Goal: Download file/media

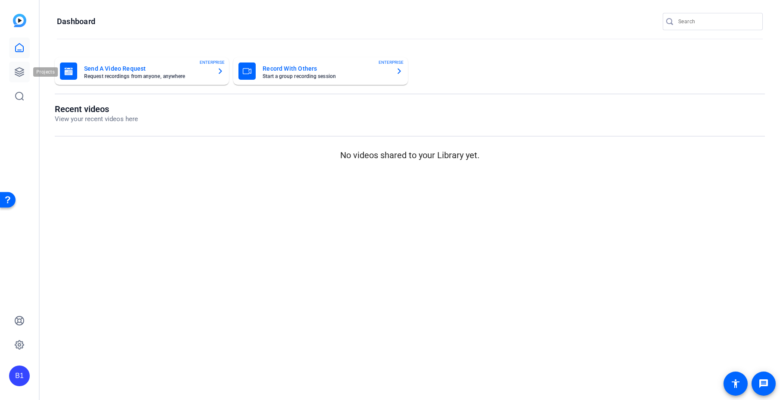
click at [22, 69] on icon at bounding box center [19, 72] width 9 height 9
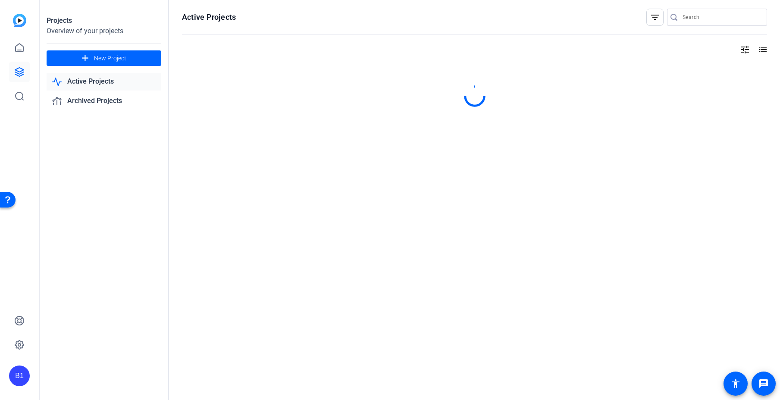
click at [102, 83] on link "Active Projects" at bounding box center [104, 82] width 115 height 18
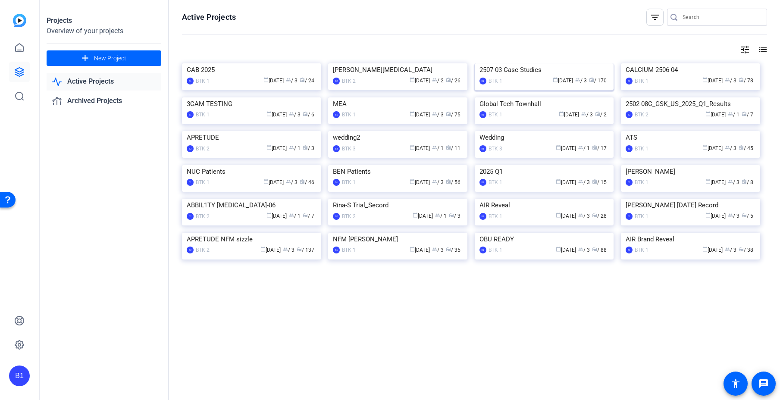
click at [530, 76] on div "2507-03 Case Studies" at bounding box center [544, 69] width 130 height 13
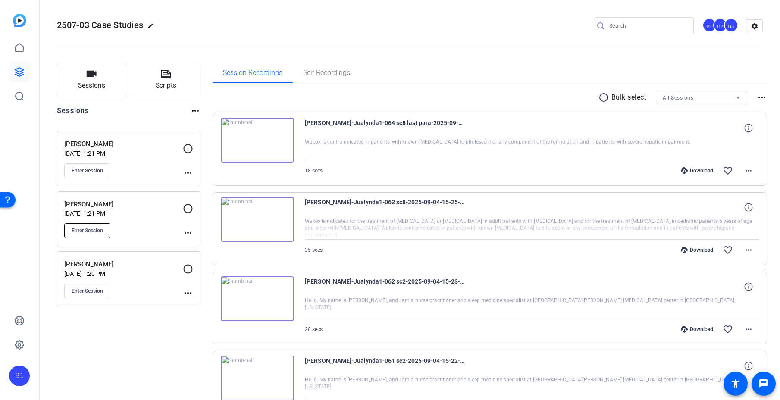
click at [91, 232] on span "Enter Session" at bounding box center [87, 230] width 31 height 7
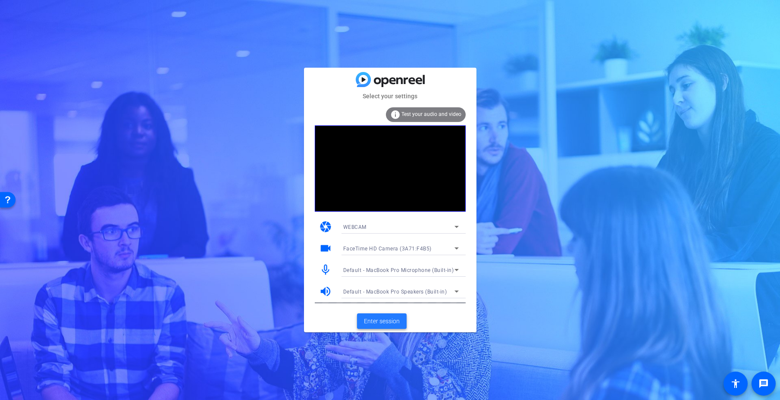
click at [381, 322] on span "Enter session" at bounding box center [382, 321] width 36 height 9
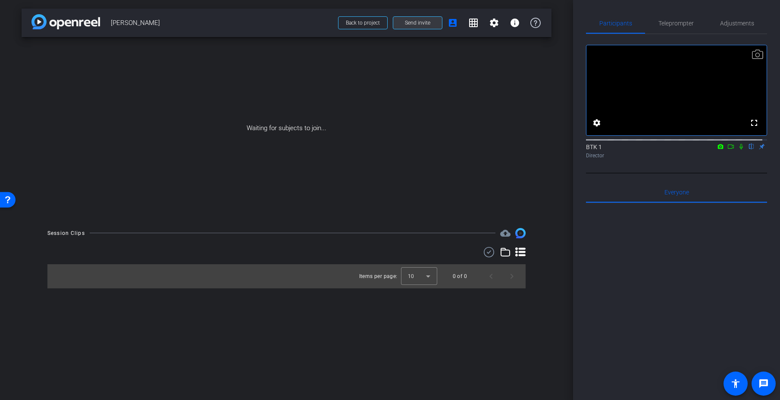
click at [408, 20] on span "Send invite" at bounding box center [417, 22] width 25 height 7
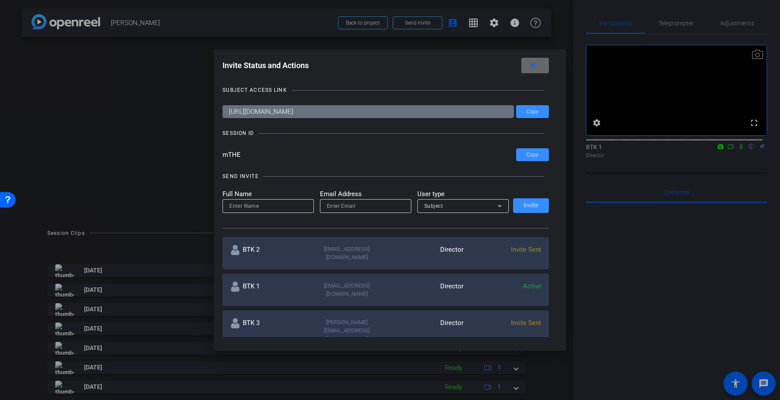
click at [539, 68] on mat-icon "close" at bounding box center [533, 65] width 11 height 11
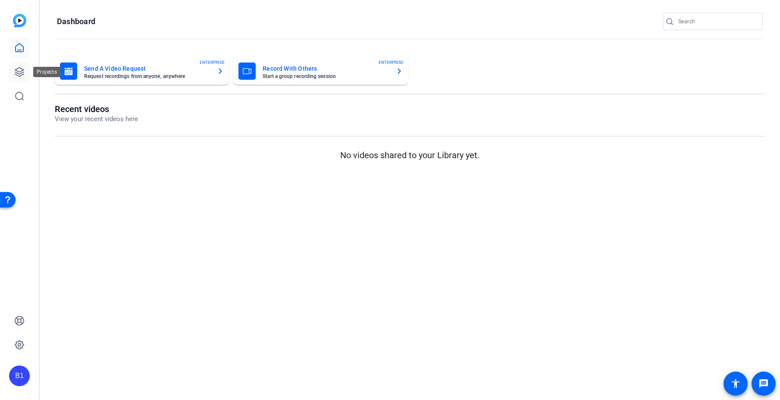
click at [18, 71] on icon at bounding box center [19, 72] width 9 height 9
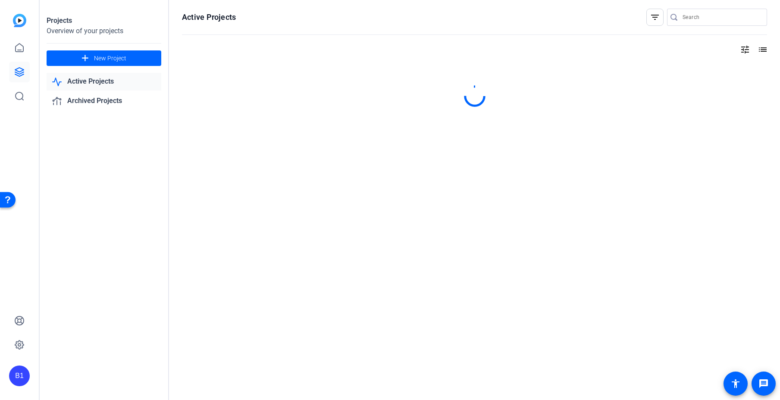
click at [72, 80] on link "Active Projects" at bounding box center [104, 82] width 115 height 18
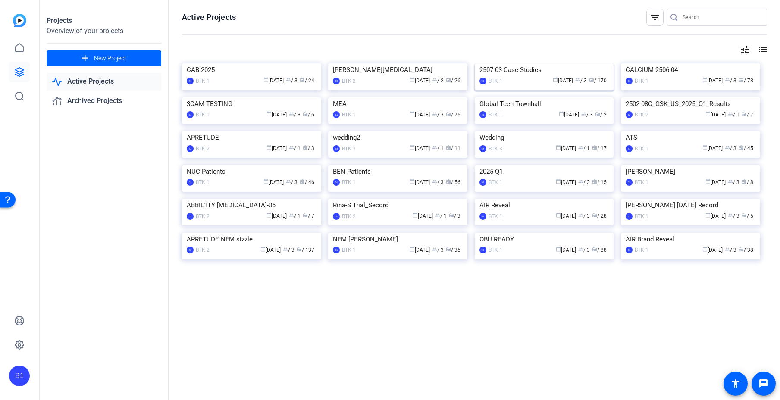
click at [517, 76] on div "2507-03 Case Studies" at bounding box center [544, 69] width 130 height 13
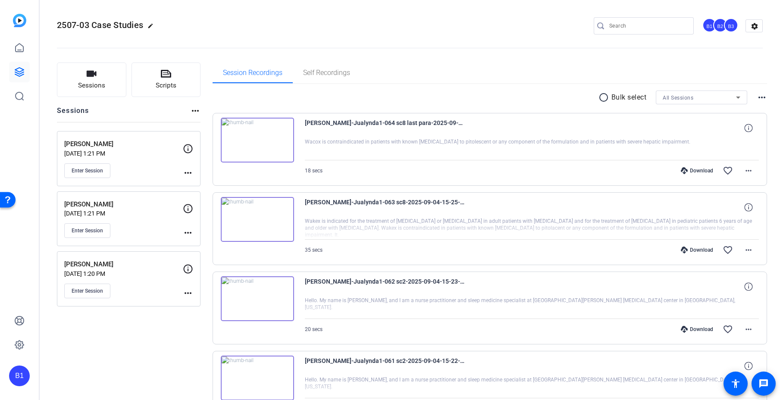
click at [613, 94] on p "Bulk select" at bounding box center [628, 97] width 35 height 10
click at [598, 97] on mat-icon "radio_button_unchecked" at bounding box center [604, 97] width 13 height 10
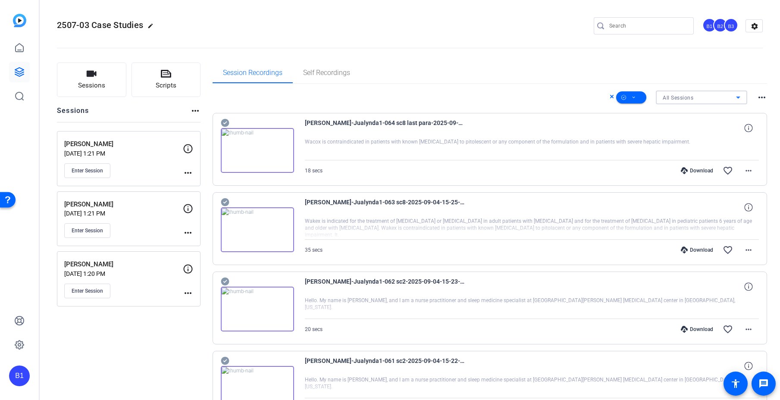
click at [720, 97] on div "All Sessions" at bounding box center [699, 97] width 73 height 11
click at [679, 139] on mat-option "[PERSON_NAME]" at bounding box center [696, 142] width 91 height 14
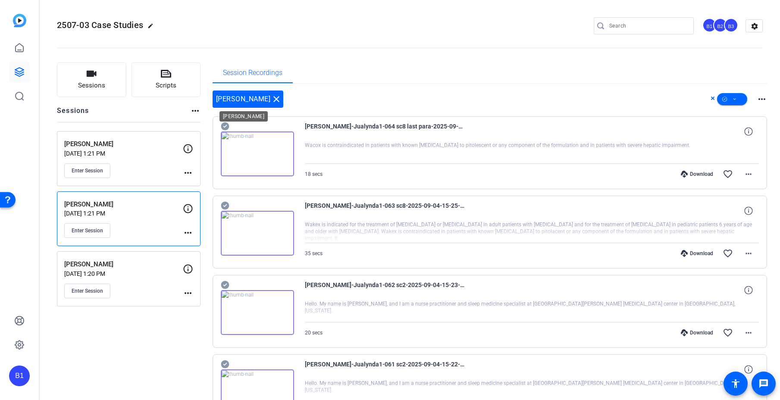
click at [271, 99] on mat-icon "close" at bounding box center [276, 99] width 10 height 10
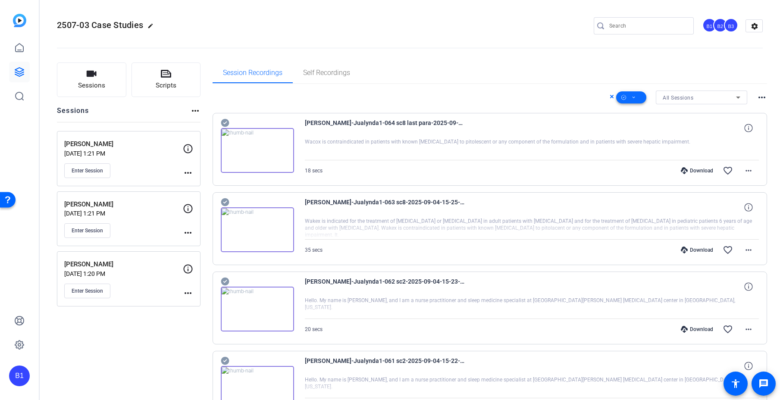
click at [632, 97] on icon at bounding box center [634, 97] width 4 height 11
click at [607, 97] on div at bounding box center [390, 200] width 780 height 400
click at [610, 97] on icon at bounding box center [612, 96] width 4 height 10
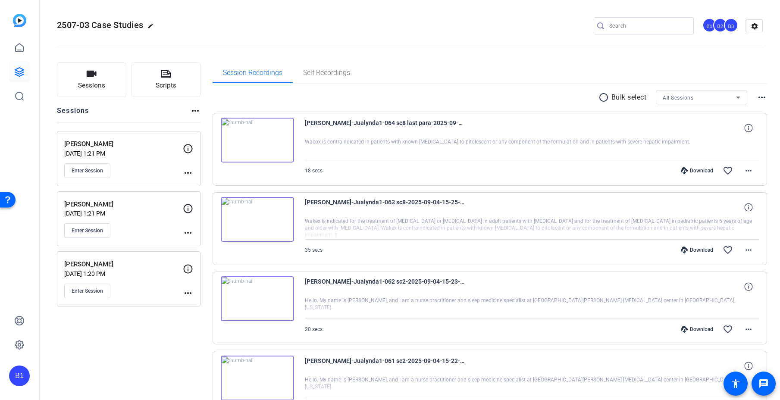
click at [600, 98] on mat-icon "radio_button_unchecked" at bounding box center [604, 97] width 13 height 10
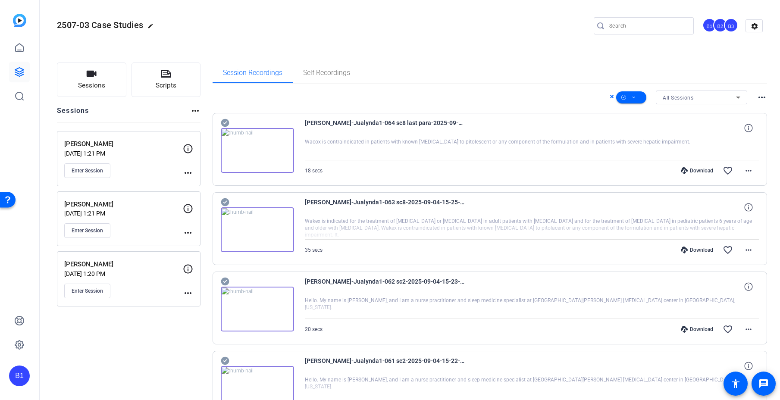
click at [610, 95] on icon at bounding box center [612, 96] width 4 height 10
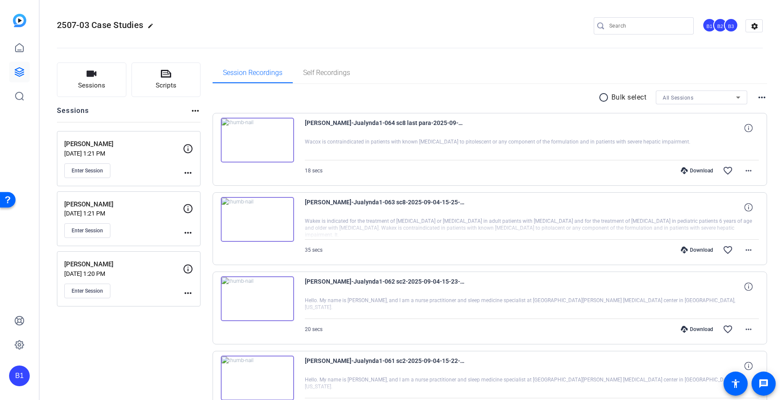
click at [691, 102] on div "All Sessions" at bounding box center [699, 97] width 73 height 11
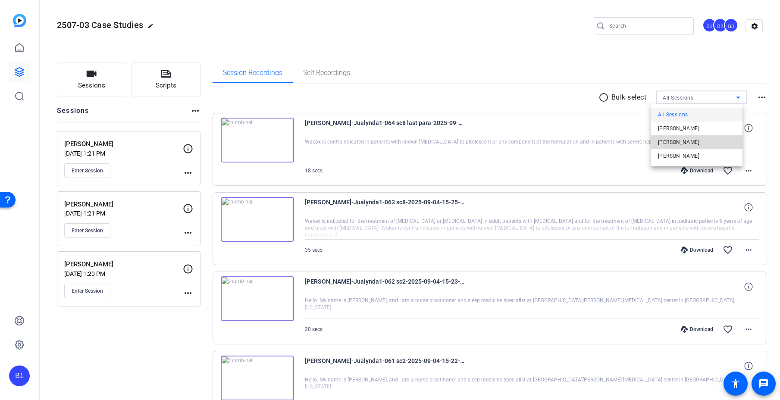
click at [671, 140] on span "[PERSON_NAME]" at bounding box center [678, 142] width 41 height 10
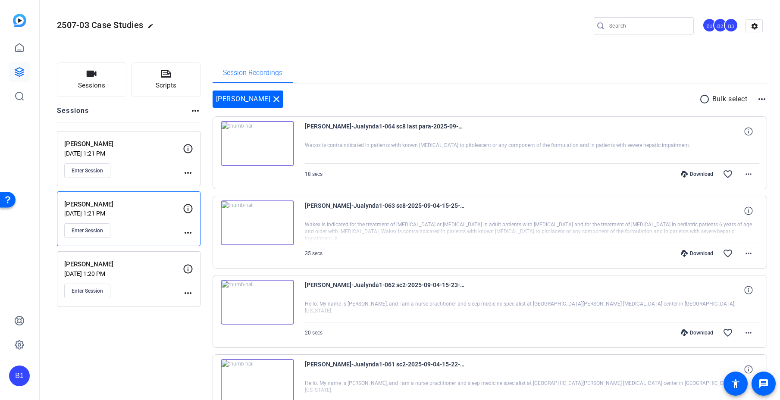
click at [699, 97] on mat-icon "radio_button_unchecked" at bounding box center [705, 99] width 13 height 10
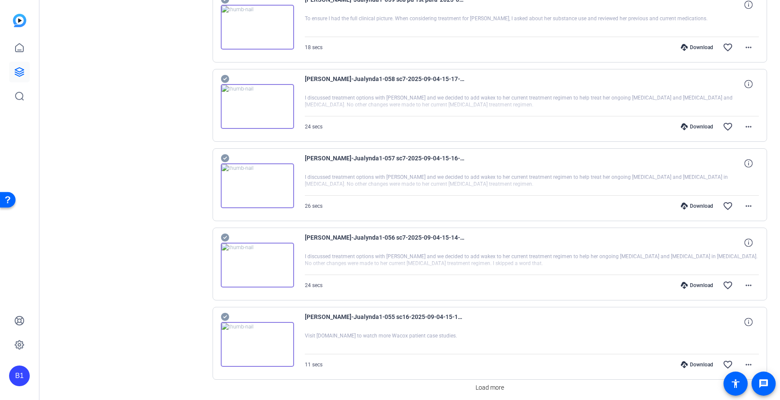
scroll to position [557, 0]
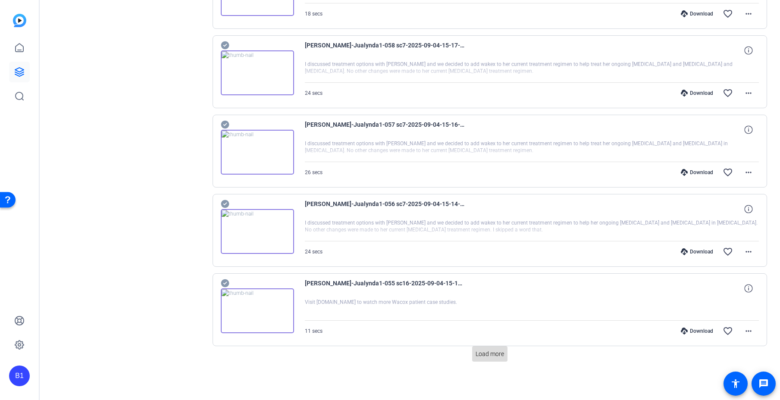
click at [491, 352] on span "Load more" at bounding box center [490, 354] width 28 height 9
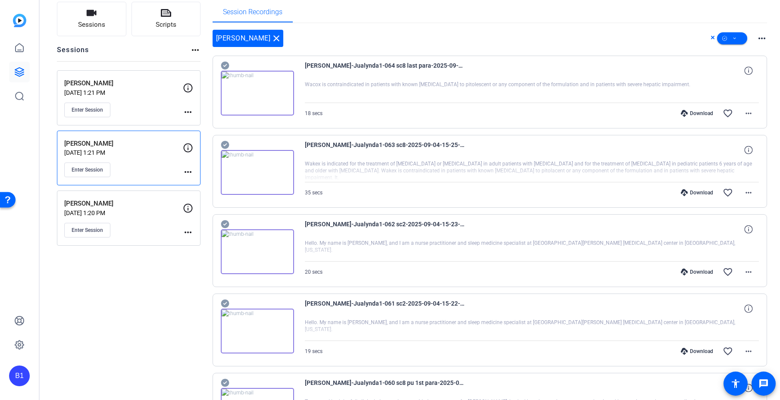
scroll to position [0, 0]
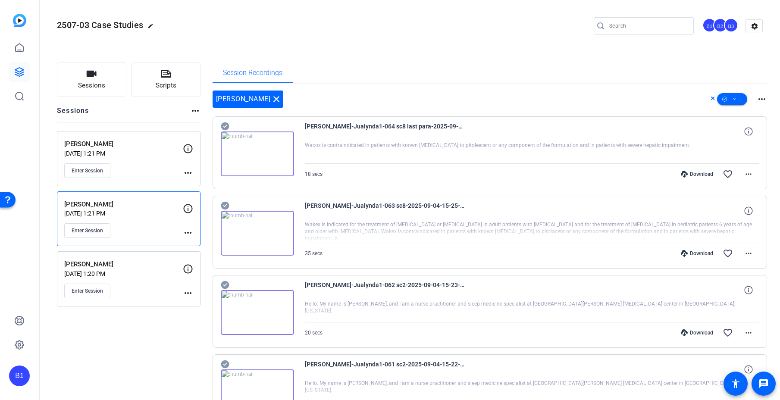
click at [757, 99] on mat-icon "more_horiz" at bounding box center [762, 99] width 10 height 10
click at [756, 99] on div at bounding box center [390, 200] width 780 height 400
click at [735, 98] on span at bounding box center [732, 99] width 30 height 21
click at [739, 133] on span "Download Original" at bounding box center [742, 134] width 46 height 10
click at [539, 157] on div at bounding box center [532, 153] width 454 height 22
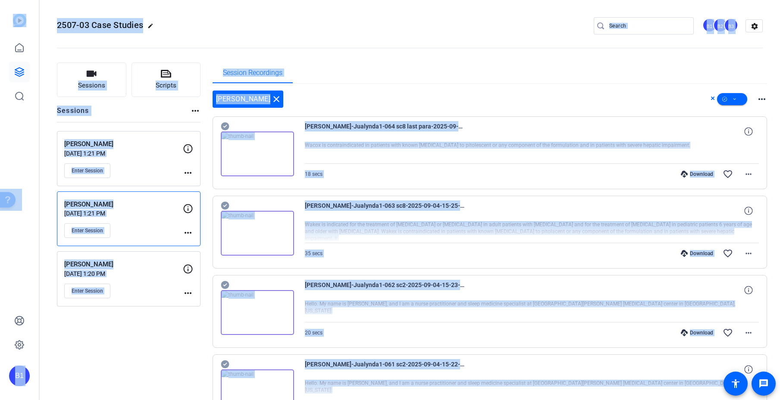
click at [553, 152] on div at bounding box center [532, 153] width 454 height 22
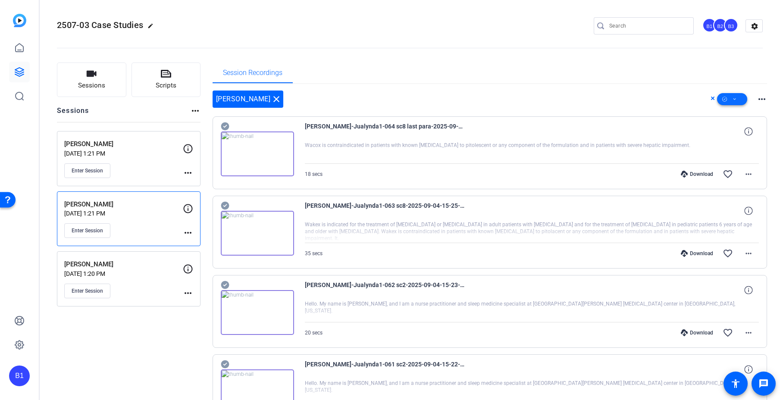
click at [733, 98] on span at bounding box center [732, 99] width 30 height 21
click at [733, 134] on span "Download Original" at bounding box center [742, 134] width 46 height 10
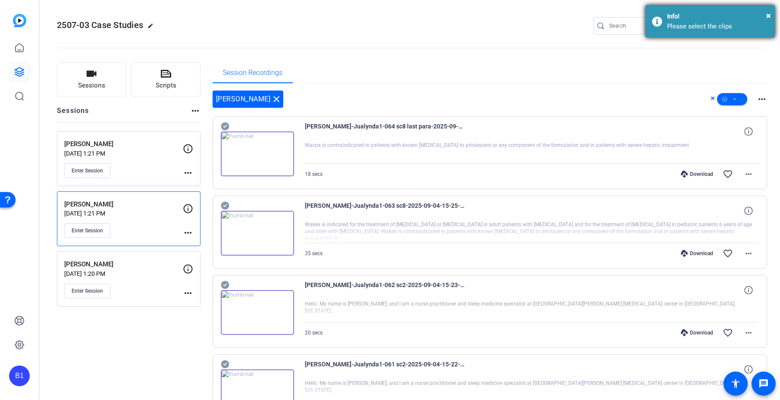
click at [655, 21] on div "× Info! Please select the clips" at bounding box center [709, 21] width 129 height 32
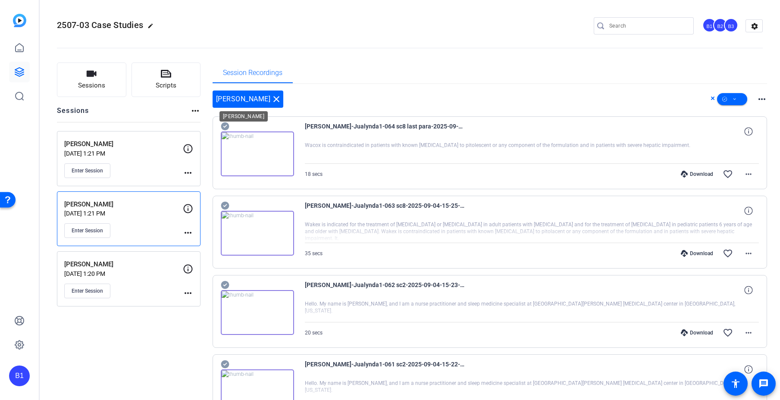
click at [271, 99] on mat-icon "close" at bounding box center [276, 99] width 10 height 10
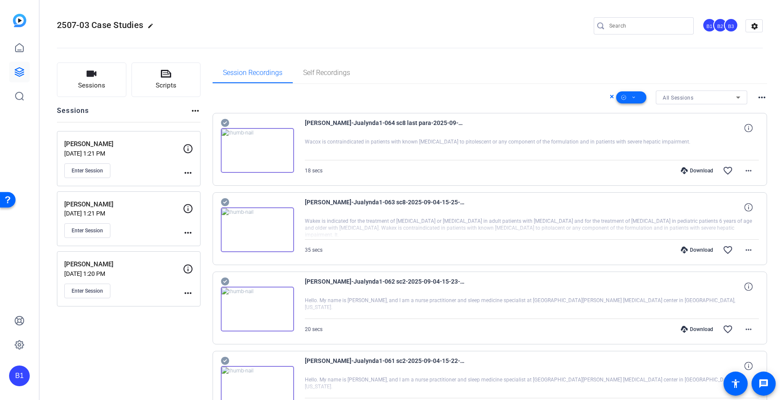
click at [635, 97] on span at bounding box center [631, 97] width 30 height 21
click at [639, 131] on span "Download Original" at bounding box center [641, 133] width 46 height 10
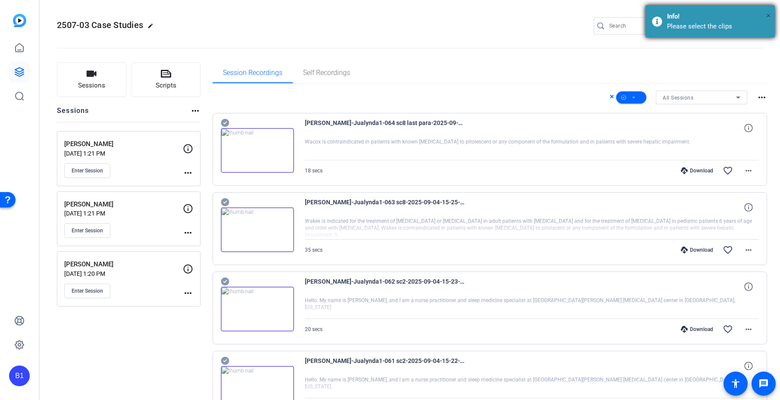
click at [767, 13] on span "×" at bounding box center [768, 15] width 5 height 10
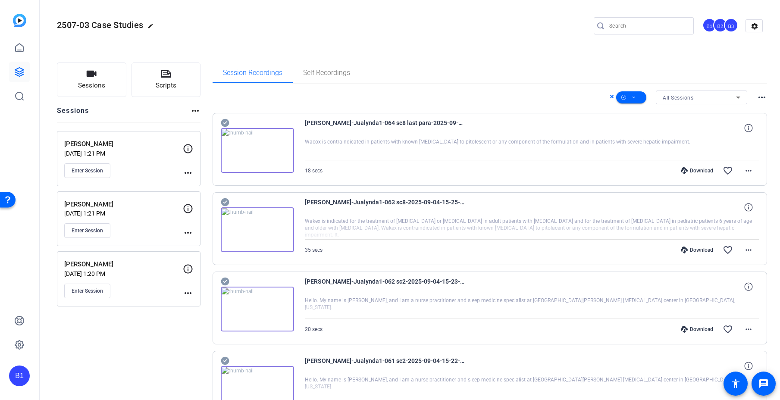
click at [695, 170] on div "Download" at bounding box center [696, 170] width 41 height 7
click at [225, 123] on icon at bounding box center [225, 123] width 9 height 10
click at [225, 200] on icon at bounding box center [225, 202] width 8 height 8
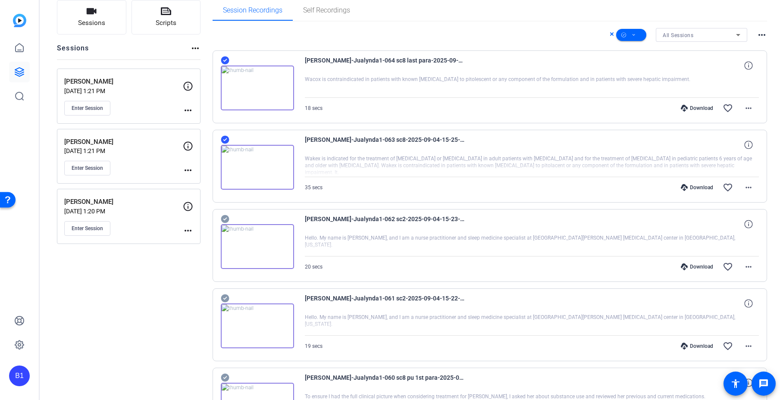
scroll to position [88, 0]
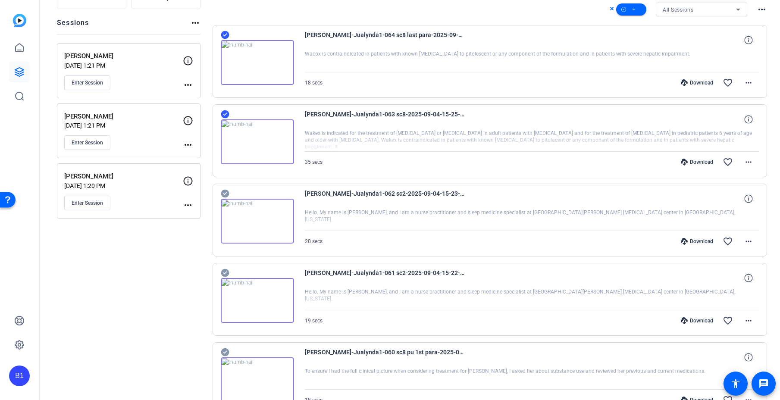
click at [224, 192] on icon at bounding box center [225, 194] width 8 height 8
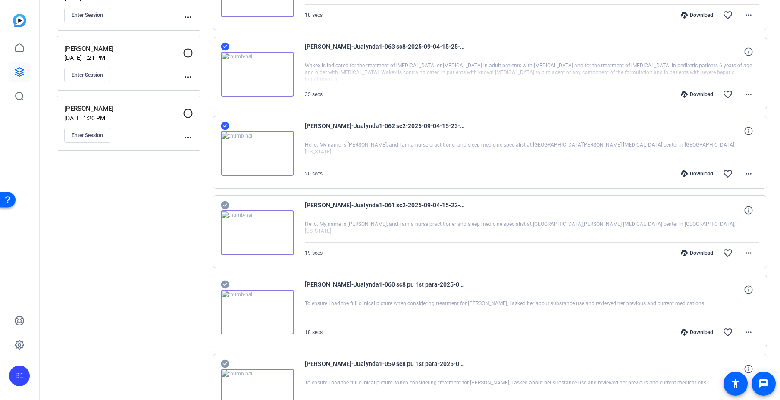
scroll to position [162, 0]
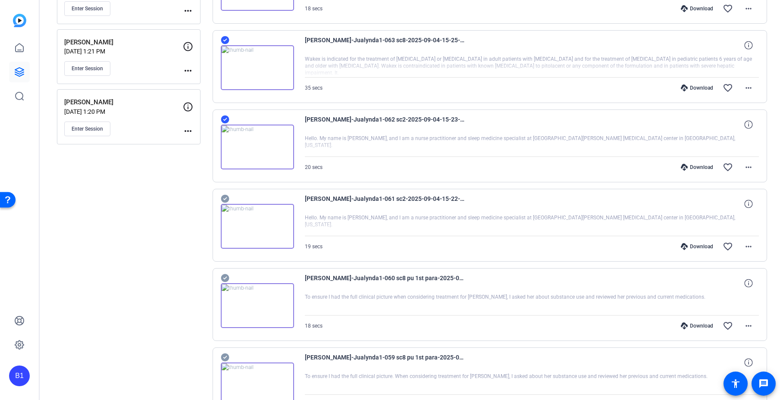
click at [225, 195] on icon at bounding box center [225, 199] width 8 height 8
click at [225, 278] on icon at bounding box center [225, 278] width 8 height 8
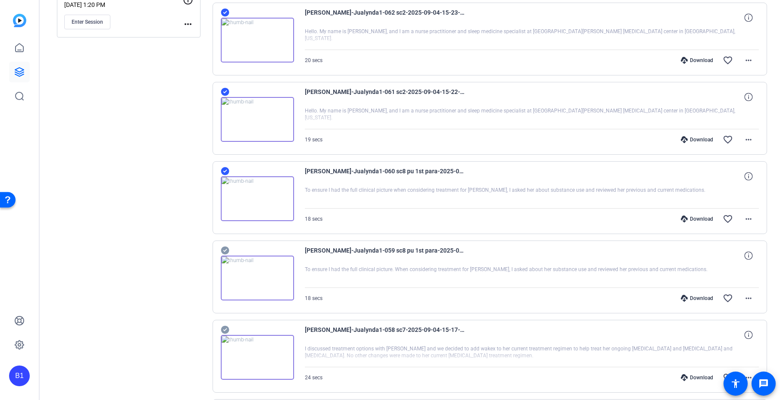
scroll to position [282, 0]
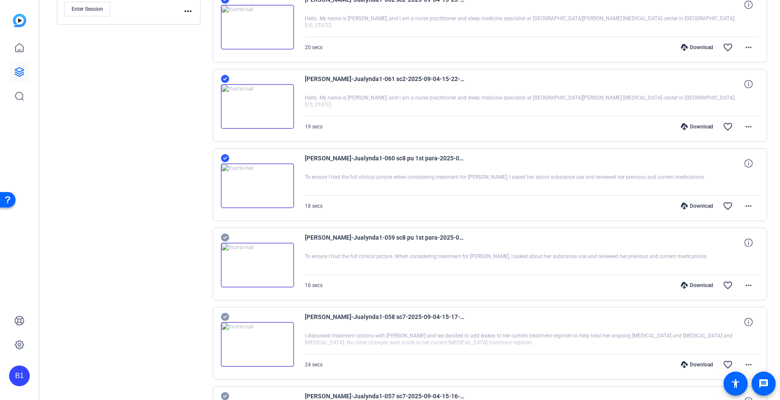
click at [224, 232] on icon at bounding box center [225, 237] width 9 height 10
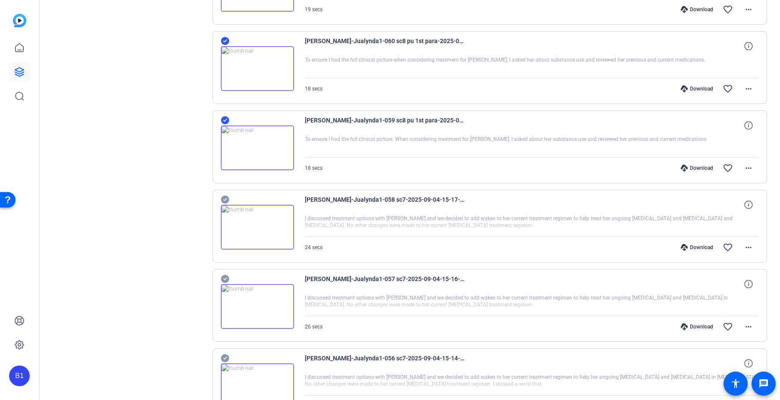
scroll to position [408, 0]
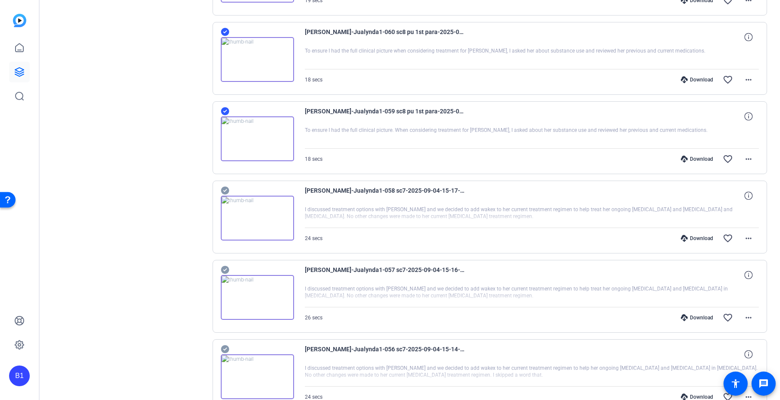
click at [225, 189] on icon at bounding box center [225, 191] width 8 height 8
click at [224, 269] on icon at bounding box center [225, 270] width 9 height 10
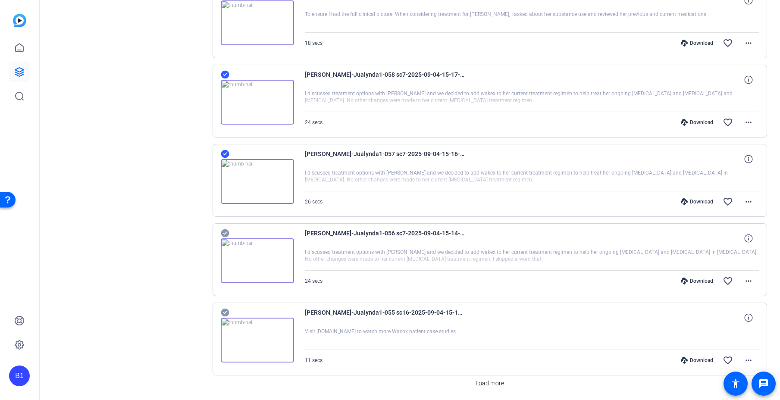
scroll to position [534, 0]
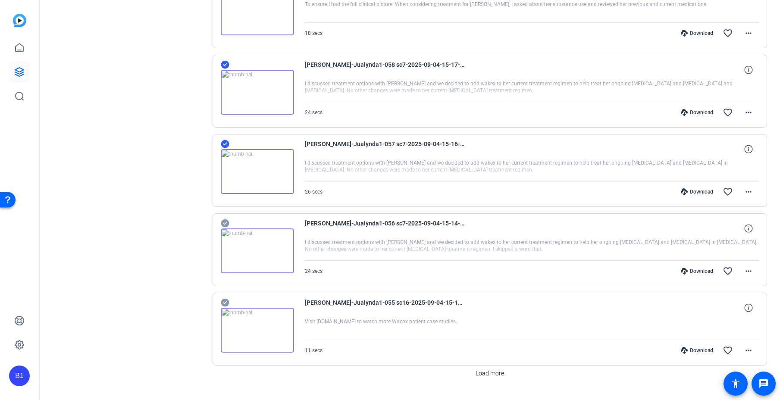
click at [225, 220] on icon at bounding box center [225, 223] width 8 height 8
click at [225, 298] on icon at bounding box center [225, 302] width 9 height 10
click at [489, 376] on span "Load more" at bounding box center [490, 373] width 28 height 9
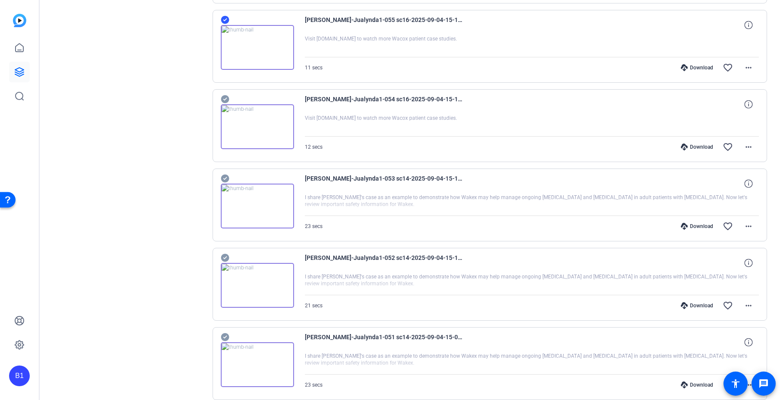
scroll to position [820, 0]
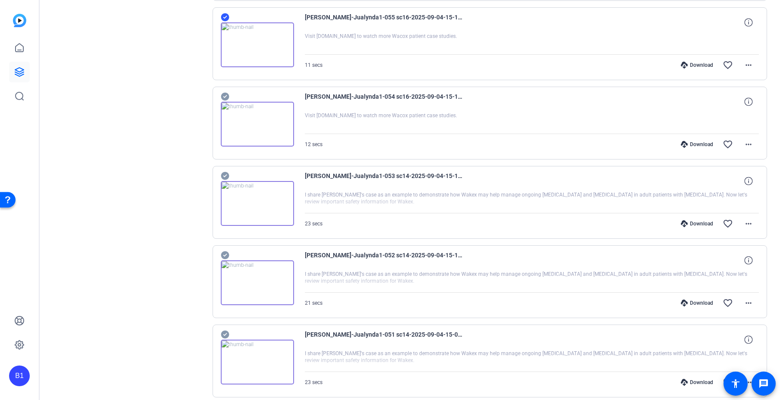
drag, startPoint x: 226, startPoint y: 96, endPoint x: 229, endPoint y: 122, distance: 27.0
click at [226, 96] on icon at bounding box center [225, 96] width 9 height 10
click at [225, 175] on icon at bounding box center [225, 176] width 8 height 8
click at [227, 255] on icon at bounding box center [225, 255] width 8 height 8
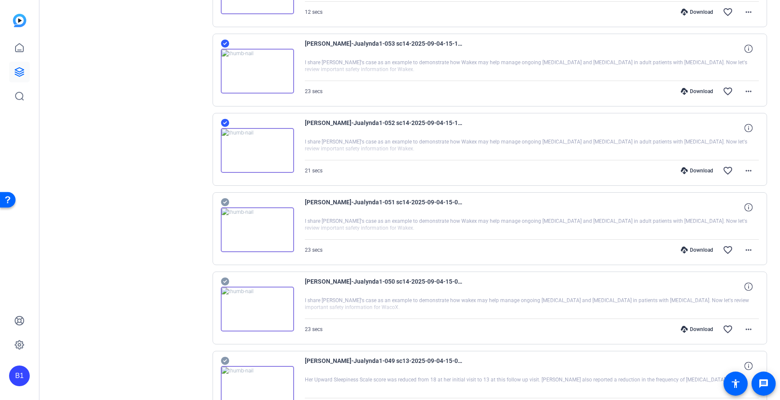
scroll to position [961, 0]
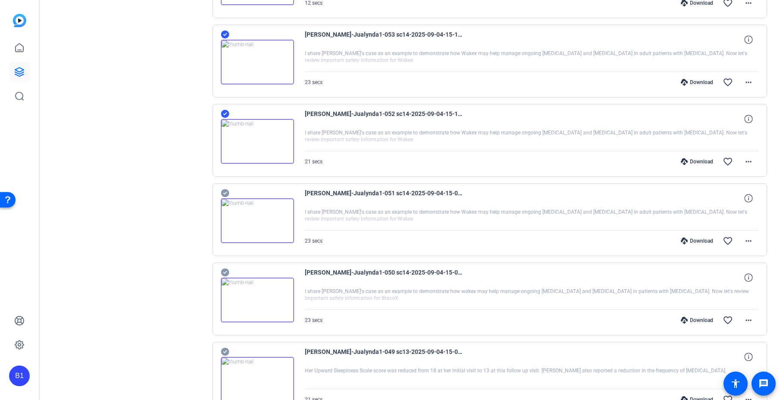
click at [222, 192] on icon at bounding box center [225, 193] width 8 height 8
click at [227, 270] on icon at bounding box center [225, 273] width 8 height 8
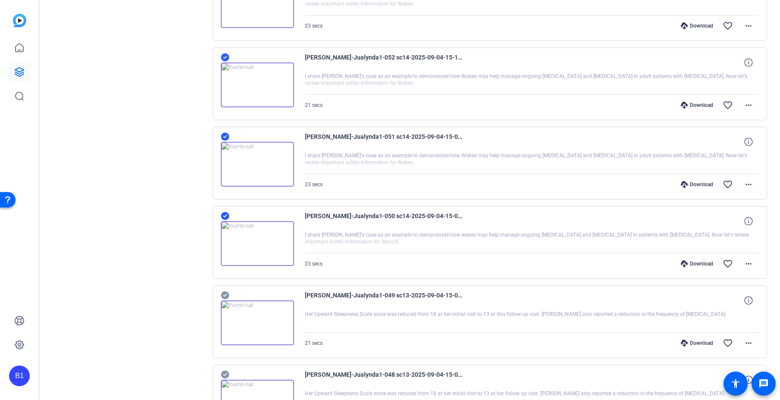
scroll to position [1103, 0]
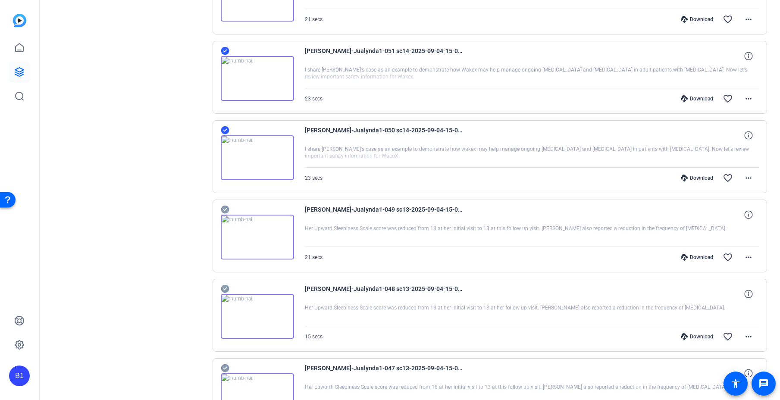
click at [225, 210] on icon at bounding box center [225, 209] width 9 height 10
click at [225, 291] on icon at bounding box center [225, 289] width 8 height 8
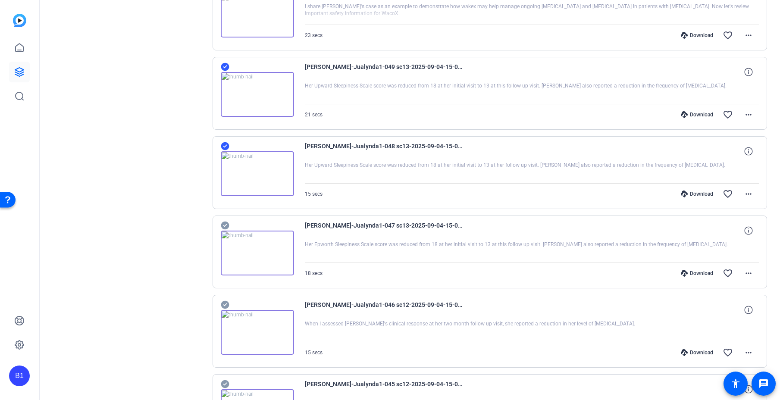
scroll to position [1253, 0]
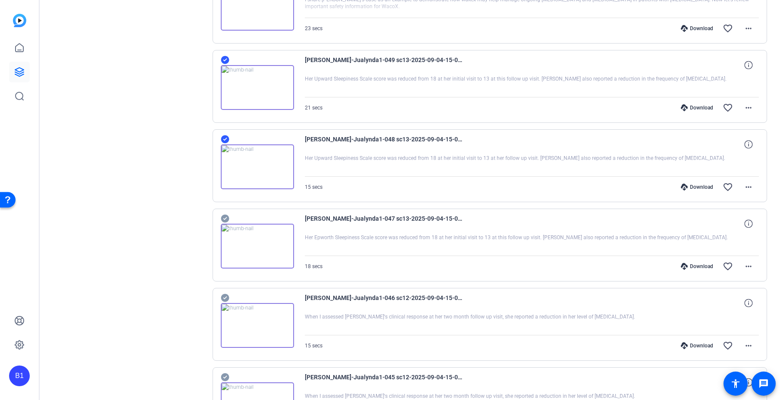
click at [227, 218] on icon at bounding box center [225, 219] width 8 height 8
click at [224, 294] on icon at bounding box center [225, 298] width 8 height 8
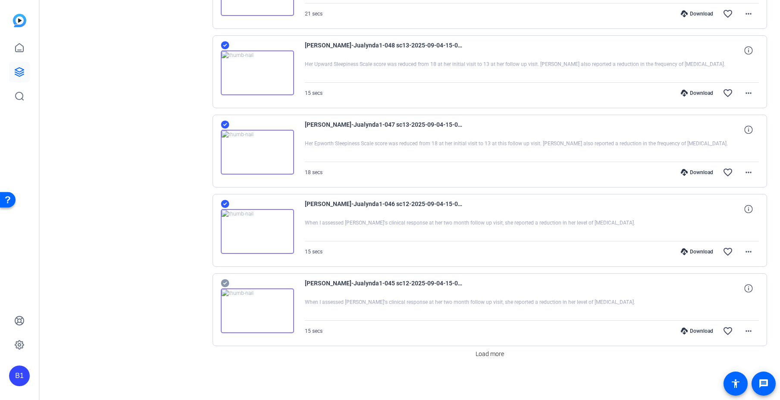
click at [226, 282] on icon at bounding box center [225, 283] width 9 height 10
click at [495, 352] on span "Load more" at bounding box center [490, 354] width 28 height 9
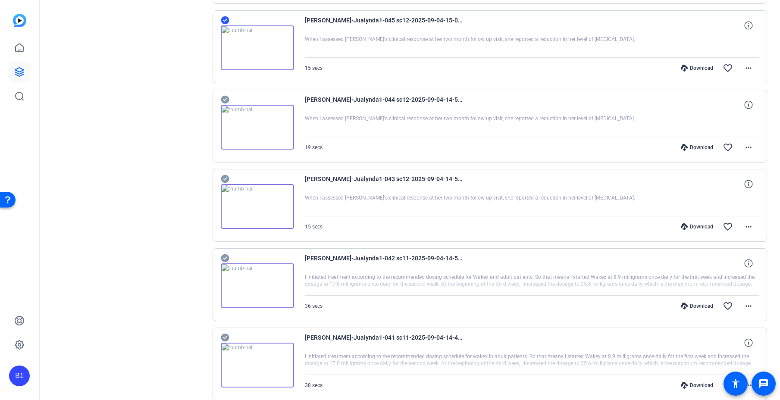
scroll to position [1611, 0]
click at [225, 98] on icon at bounding box center [225, 99] width 9 height 10
click at [225, 179] on icon at bounding box center [225, 178] width 8 height 8
click at [224, 256] on icon at bounding box center [225, 258] width 8 height 8
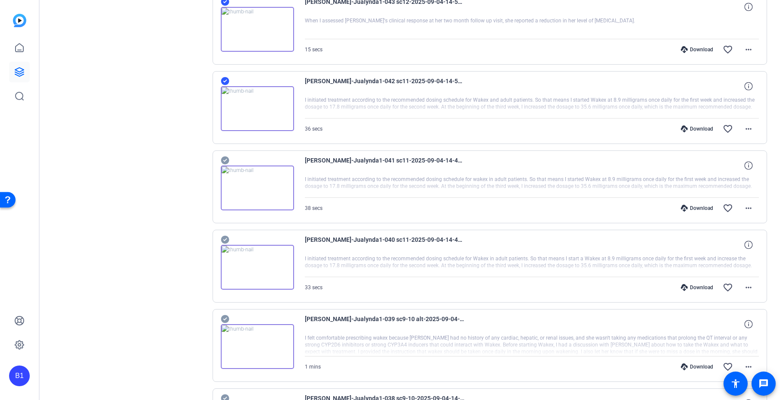
scroll to position [1788, 0]
click at [224, 158] on icon at bounding box center [225, 160] width 8 height 8
click at [225, 238] on icon at bounding box center [225, 239] width 8 height 8
click at [227, 317] on icon at bounding box center [225, 319] width 8 height 8
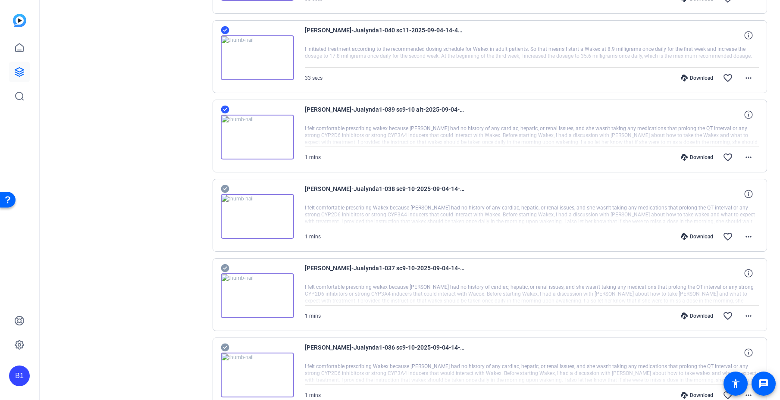
scroll to position [1998, 0]
click at [225, 187] on icon at bounding box center [225, 188] width 8 height 8
click at [225, 268] on icon at bounding box center [225, 267] width 9 height 10
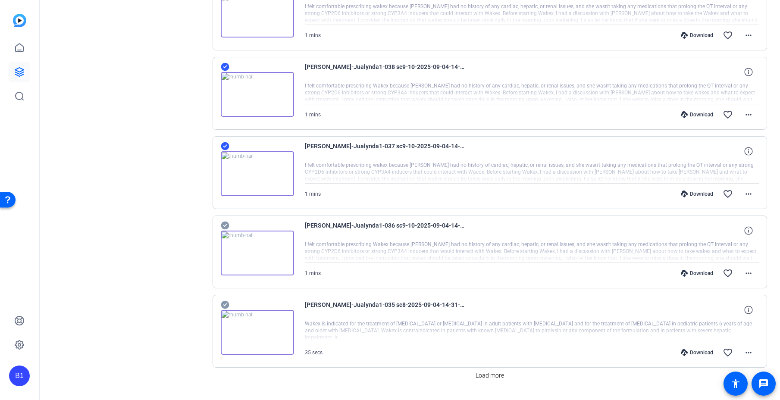
scroll to position [2140, 0]
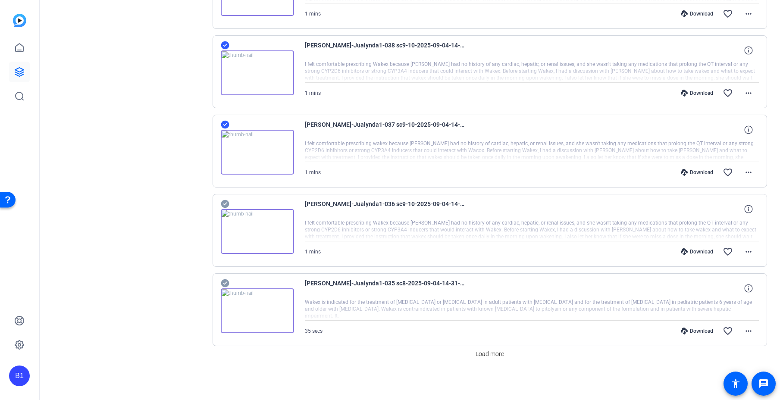
click at [224, 203] on icon at bounding box center [225, 204] width 8 height 8
click at [227, 282] on icon at bounding box center [225, 283] width 8 height 8
click at [494, 358] on span "Load more" at bounding box center [490, 354] width 28 height 9
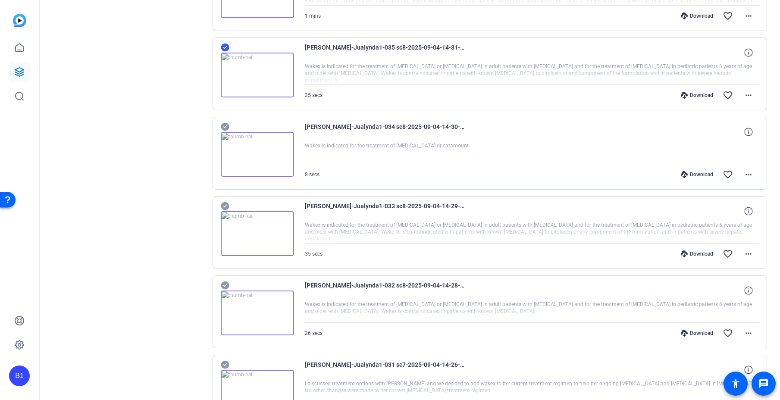
scroll to position [2378, 0]
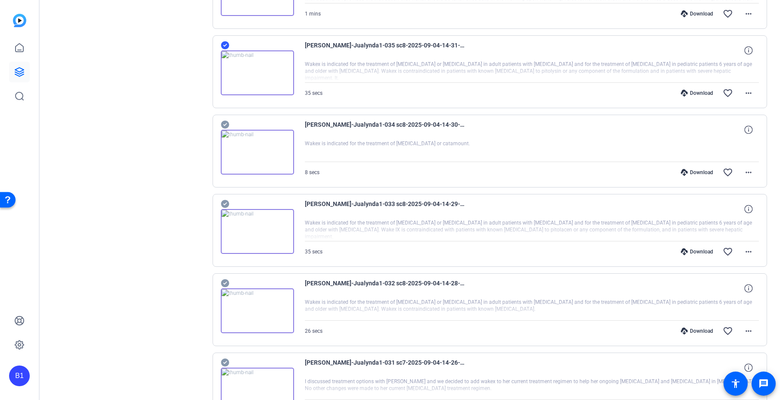
click at [224, 122] on icon at bounding box center [225, 125] width 8 height 8
click at [223, 203] on icon at bounding box center [225, 204] width 8 height 8
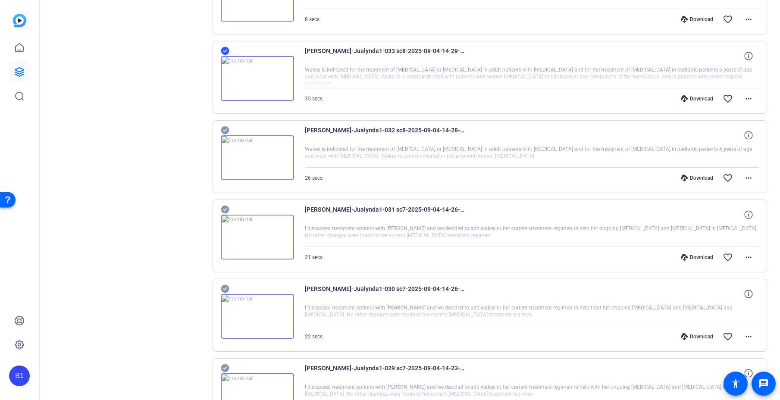
scroll to position [2532, 0]
click at [225, 128] on icon at bounding box center [225, 130] width 8 height 8
click at [226, 209] on icon at bounding box center [225, 209] width 8 height 8
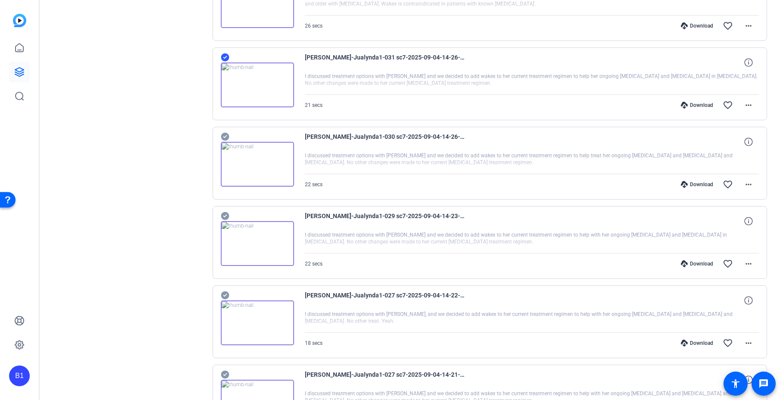
scroll to position [2686, 0]
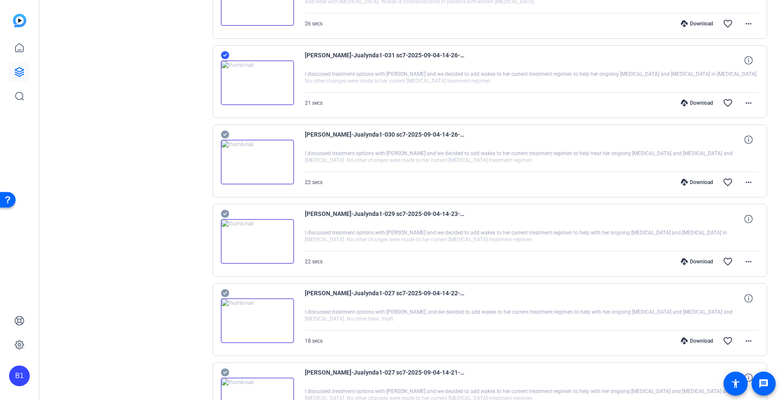
click at [225, 135] on icon at bounding box center [225, 134] width 9 height 10
click at [225, 214] on icon at bounding box center [225, 214] width 9 height 10
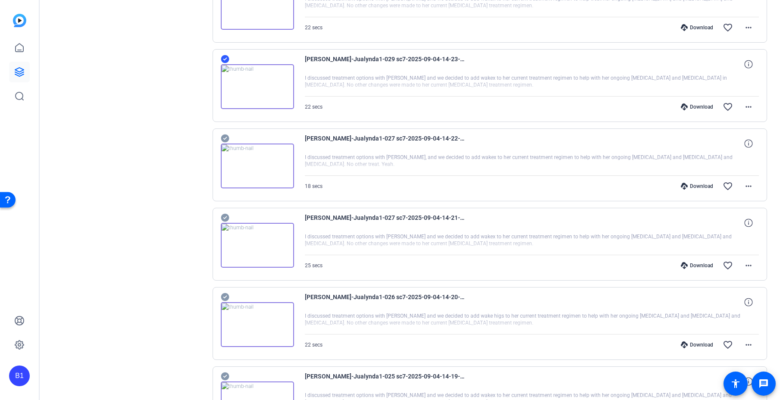
scroll to position [2838, 0]
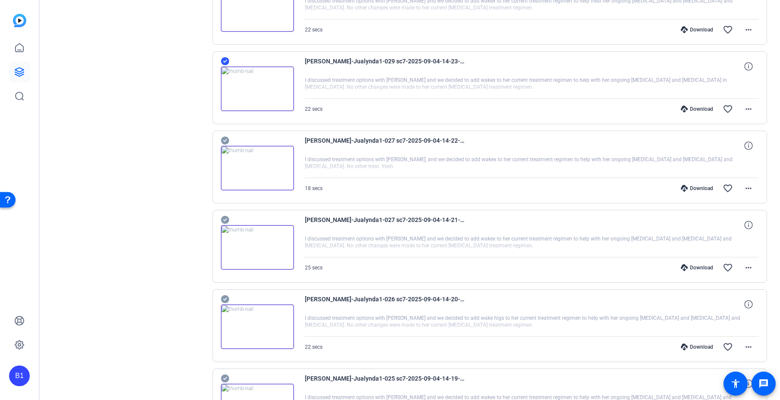
click at [224, 138] on icon at bounding box center [225, 141] width 8 height 8
click at [223, 218] on icon at bounding box center [225, 220] width 8 height 8
click at [226, 299] on icon at bounding box center [225, 299] width 8 height 8
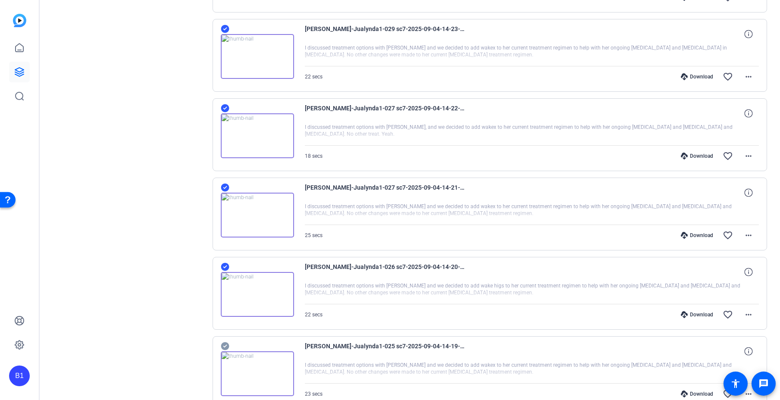
scroll to position [2934, 0]
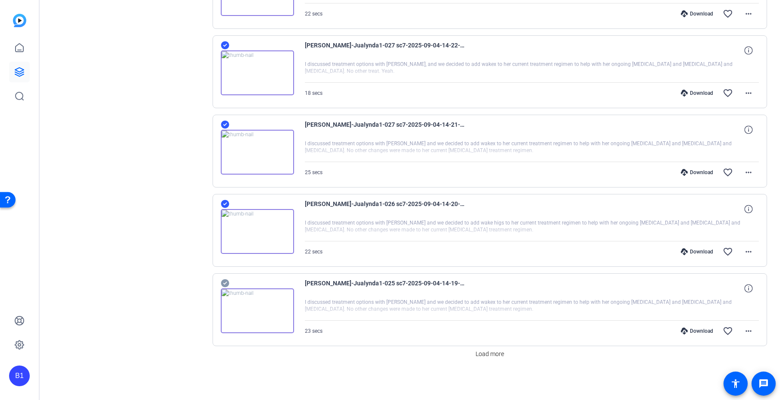
click at [225, 283] on icon at bounding box center [225, 283] width 9 height 10
click at [480, 353] on span "Load more" at bounding box center [490, 354] width 28 height 9
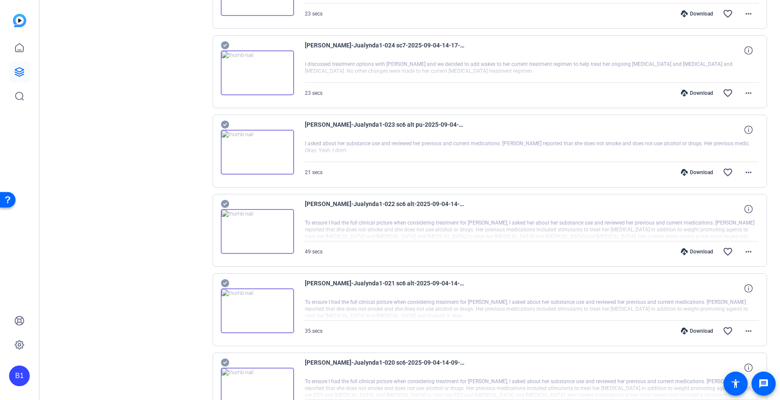
scroll to position [3252, 0]
click at [224, 42] on icon at bounding box center [225, 44] width 8 height 8
click at [225, 121] on icon at bounding box center [225, 123] width 8 height 8
click at [224, 204] on icon at bounding box center [225, 202] width 9 height 10
click at [225, 279] on icon at bounding box center [225, 282] width 8 height 8
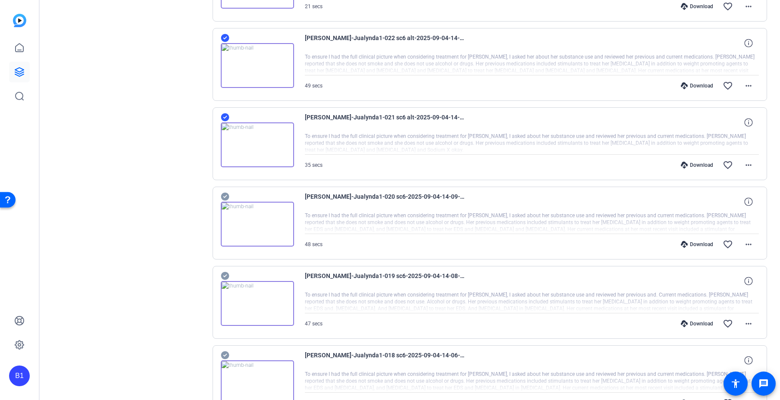
scroll to position [3418, 0]
click at [225, 194] on icon at bounding box center [225, 195] width 8 height 8
click at [223, 274] on icon at bounding box center [225, 274] width 9 height 10
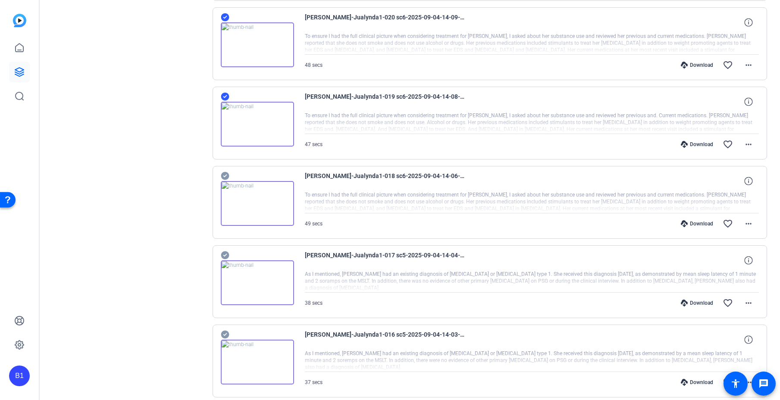
scroll to position [3613, 0]
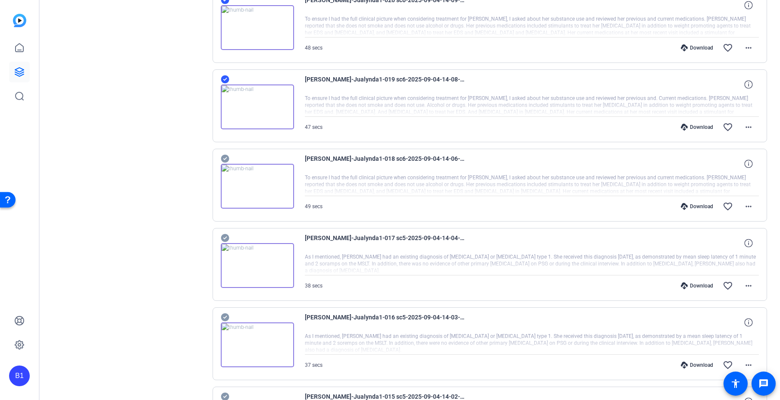
click at [223, 157] on icon at bounding box center [225, 159] width 8 height 8
click at [225, 237] on icon at bounding box center [225, 238] width 9 height 10
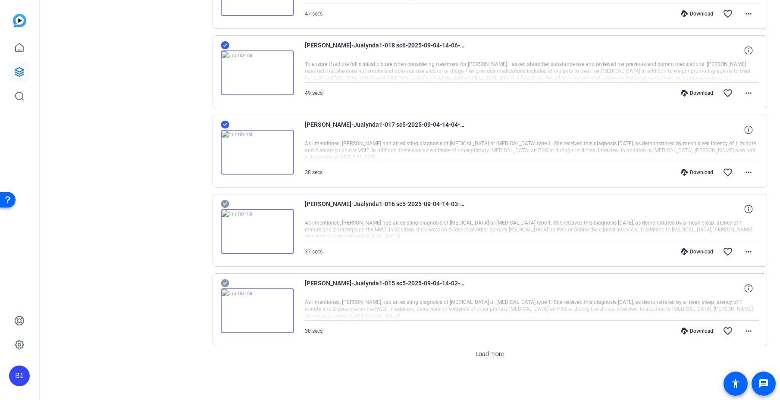
click at [225, 203] on icon at bounding box center [225, 204] width 8 height 8
click at [224, 281] on icon at bounding box center [225, 283] width 8 height 8
click at [479, 352] on span "Load more" at bounding box center [490, 354] width 28 height 9
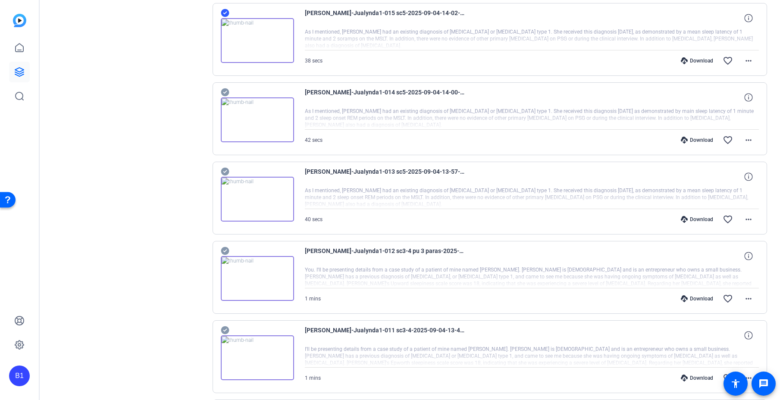
scroll to position [4029, 0]
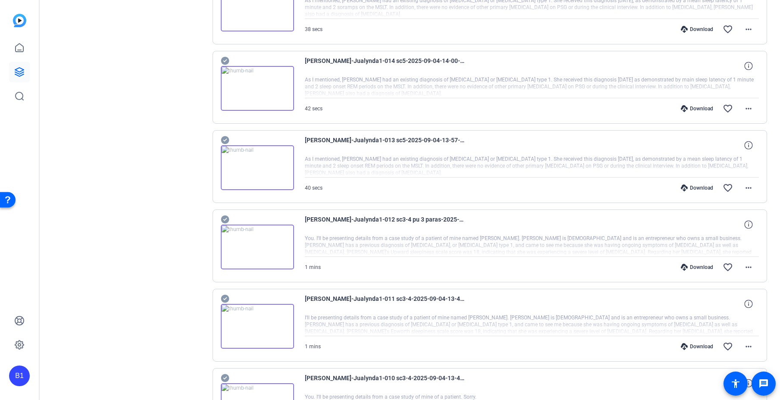
drag, startPoint x: 224, startPoint y: 59, endPoint x: 235, endPoint y: 74, distance: 19.4
click at [224, 59] on icon at bounding box center [225, 61] width 8 height 8
click at [225, 140] on icon at bounding box center [225, 140] width 9 height 10
click at [225, 218] on icon at bounding box center [225, 220] width 8 height 8
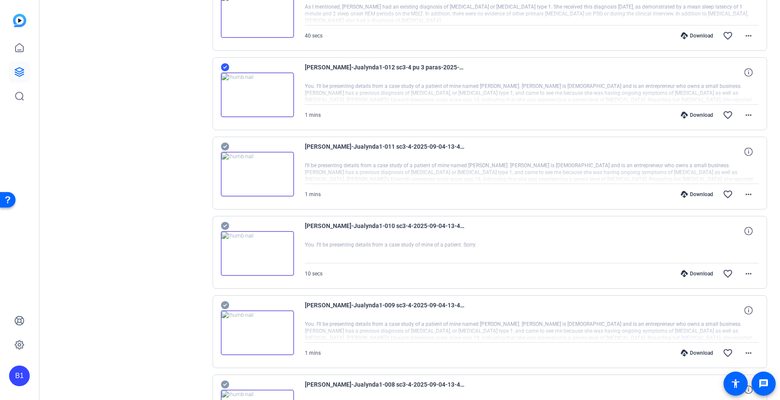
scroll to position [4209, 0]
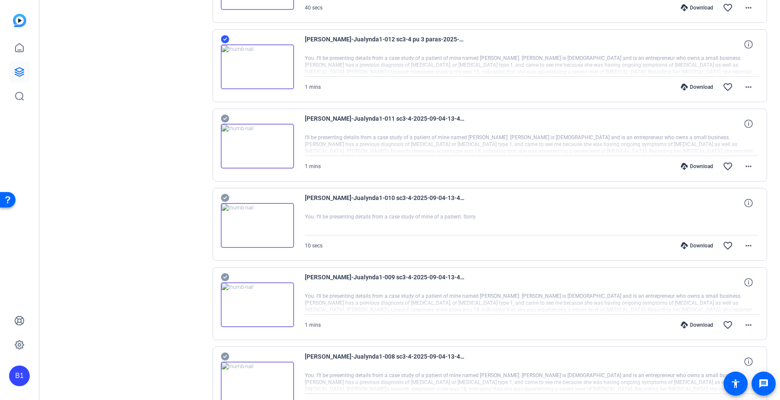
click at [225, 114] on icon at bounding box center [225, 118] width 9 height 10
click at [223, 194] on icon at bounding box center [225, 198] width 8 height 8
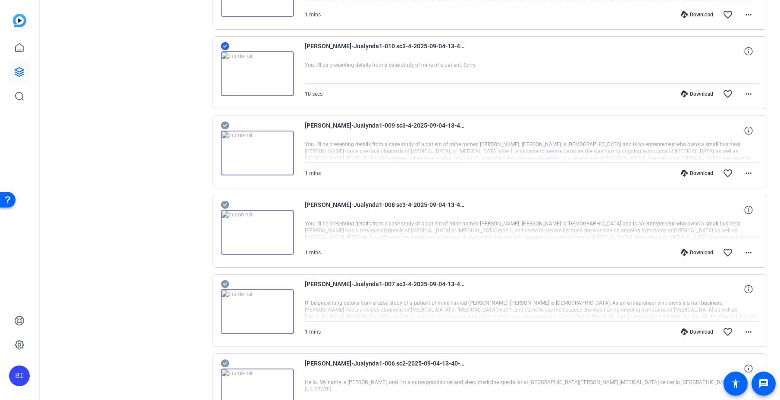
scroll to position [4381, 0]
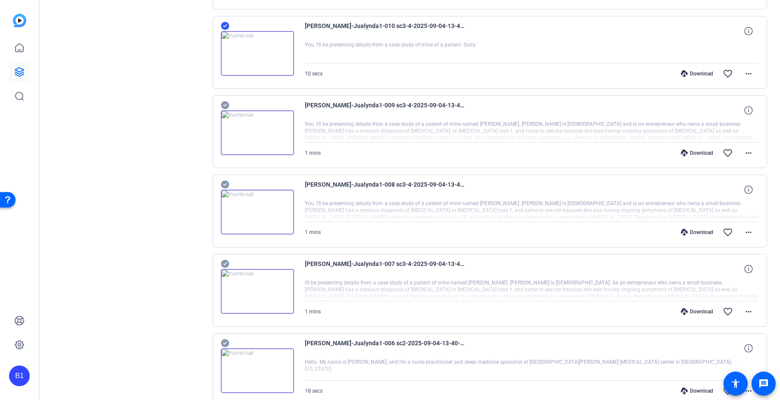
click at [228, 105] on icon at bounding box center [225, 105] width 8 height 8
click at [226, 185] on icon at bounding box center [225, 185] width 8 height 8
click at [226, 263] on icon at bounding box center [225, 264] width 8 height 8
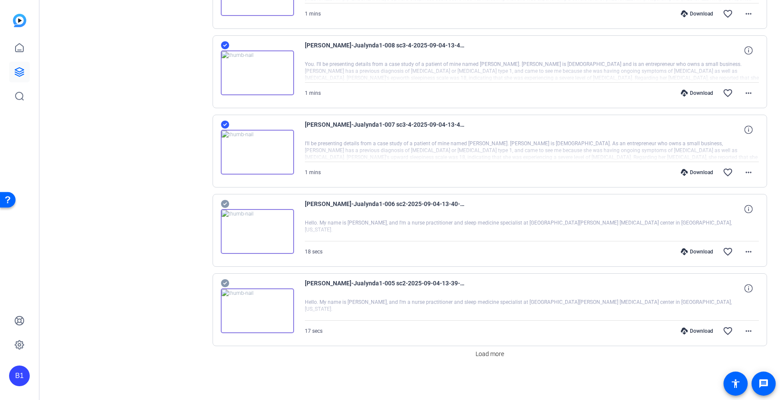
click at [225, 200] on icon at bounding box center [225, 204] width 8 height 8
click at [226, 279] on icon at bounding box center [225, 283] width 9 height 10
click at [492, 346] on span at bounding box center [489, 354] width 35 height 21
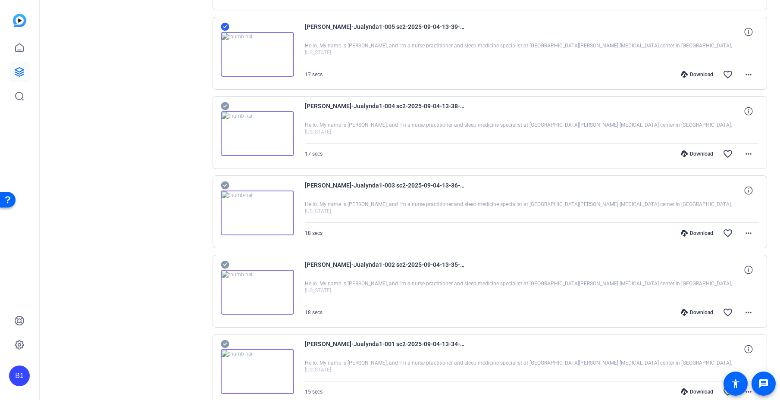
scroll to position [4782, 0]
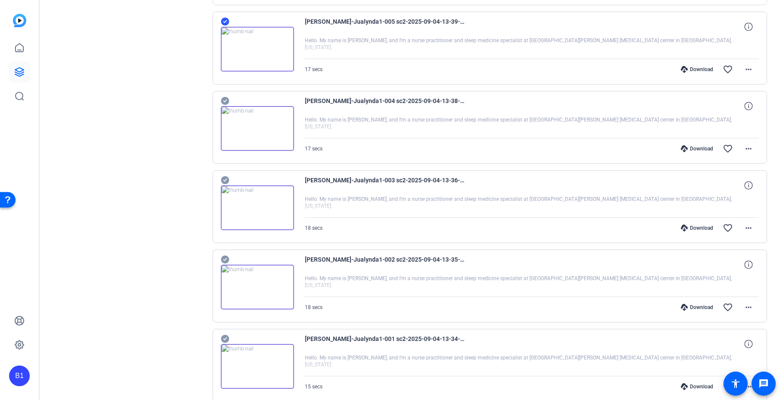
click at [225, 100] on icon at bounding box center [225, 101] width 9 height 10
click at [225, 179] on icon at bounding box center [225, 180] width 8 height 8
click at [225, 258] on icon at bounding box center [225, 260] width 8 height 8
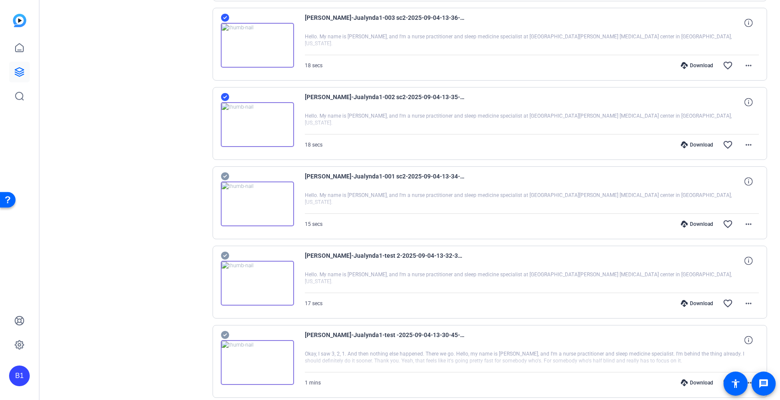
click at [224, 175] on icon at bounding box center [225, 176] width 8 height 8
click at [227, 253] on icon at bounding box center [225, 256] width 8 height 8
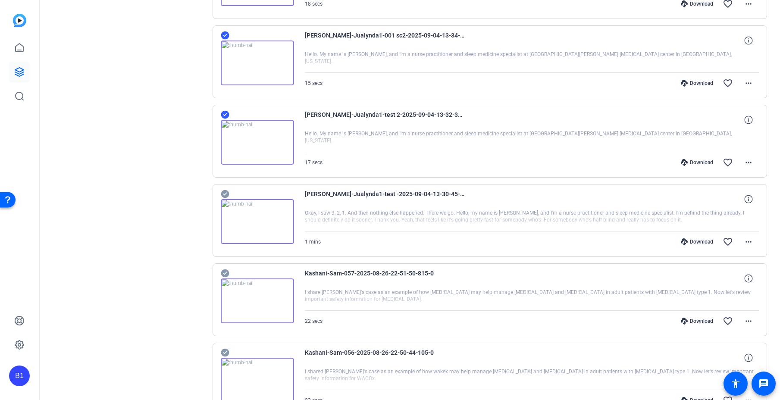
scroll to position [5086, 0]
click at [225, 193] on icon at bounding box center [225, 193] width 9 height 10
click at [224, 271] on icon at bounding box center [225, 273] width 8 height 8
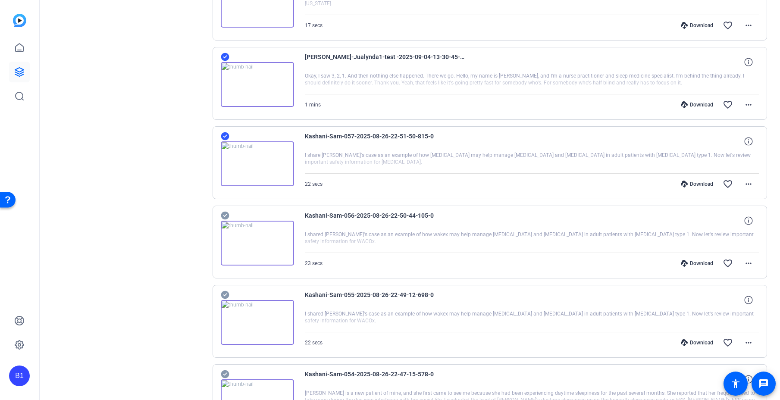
scroll to position [5242, 0]
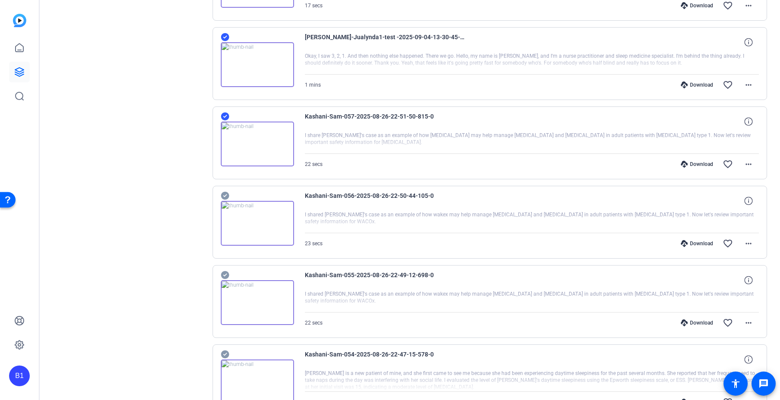
click at [225, 194] on icon at bounding box center [225, 196] width 8 height 8
click at [226, 275] on icon at bounding box center [225, 275] width 8 height 8
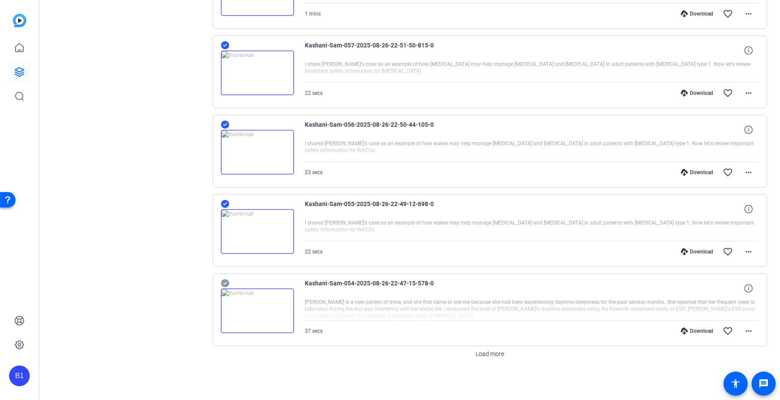
click at [225, 280] on icon at bounding box center [225, 283] width 8 height 8
click at [476, 358] on span "Load more" at bounding box center [490, 354] width 28 height 9
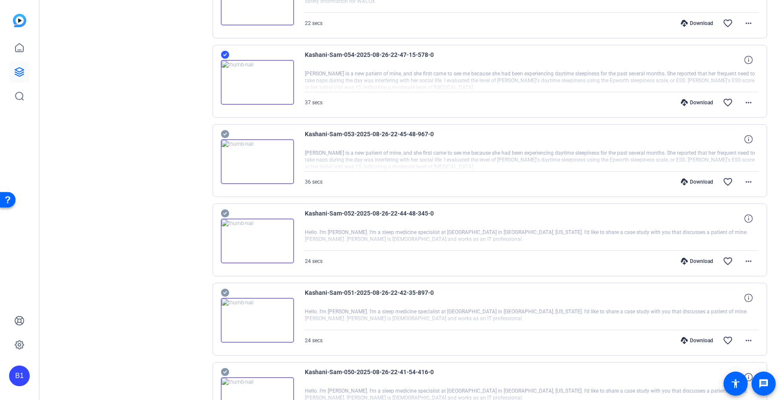
scroll to position [5543, 0]
drag, startPoint x: 225, startPoint y: 131, endPoint x: 228, endPoint y: 168, distance: 37.2
click at [225, 131] on icon at bounding box center [225, 133] width 8 height 8
click at [224, 211] on icon at bounding box center [225, 213] width 8 height 8
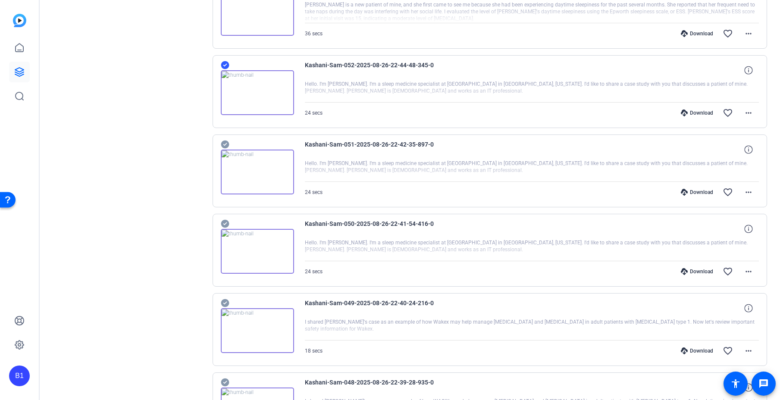
scroll to position [5693, 0]
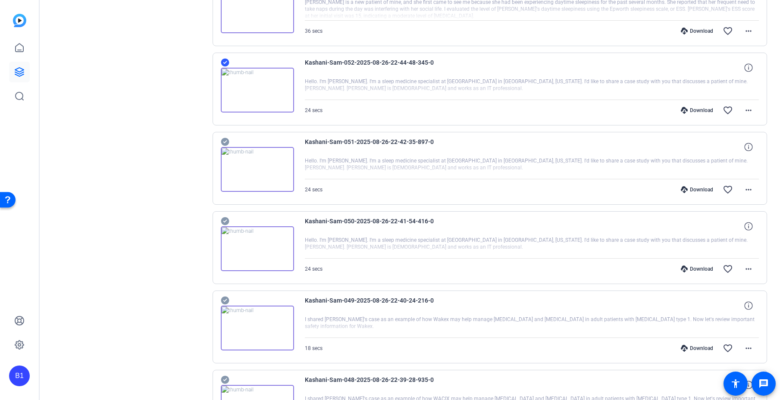
click at [225, 139] on icon at bounding box center [225, 142] width 8 height 8
click at [227, 220] on icon at bounding box center [225, 221] width 8 height 8
click at [225, 298] on icon at bounding box center [225, 301] width 8 height 8
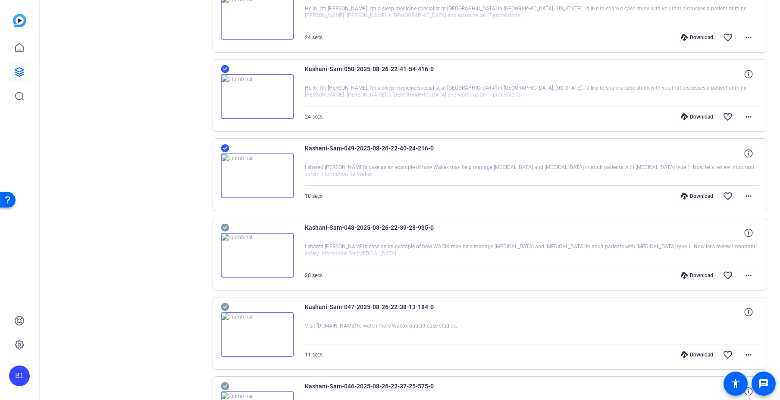
scroll to position [5852, 0]
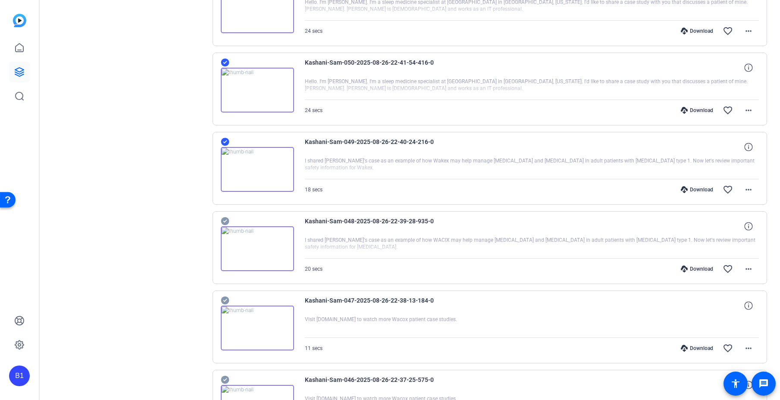
click at [227, 219] on icon at bounding box center [225, 221] width 8 height 8
click at [225, 301] on icon at bounding box center [225, 300] width 9 height 10
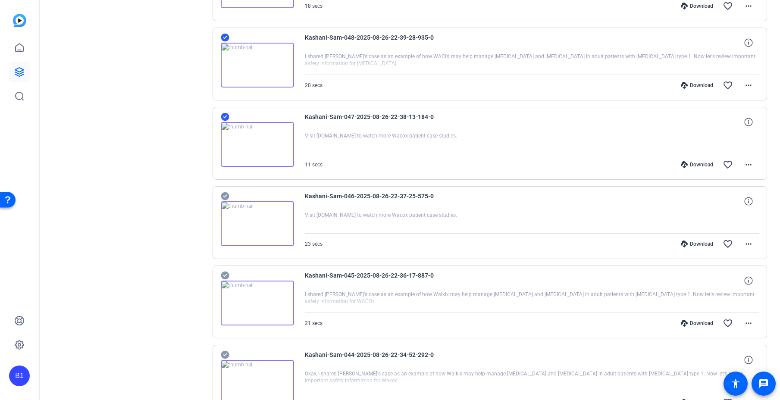
scroll to position [6036, 0]
click at [225, 193] on icon at bounding box center [225, 196] width 8 height 8
click at [224, 272] on icon at bounding box center [225, 275] width 8 height 8
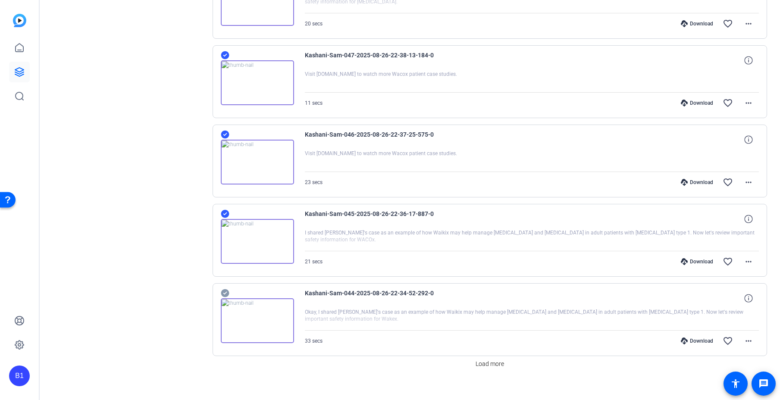
scroll to position [6107, 0]
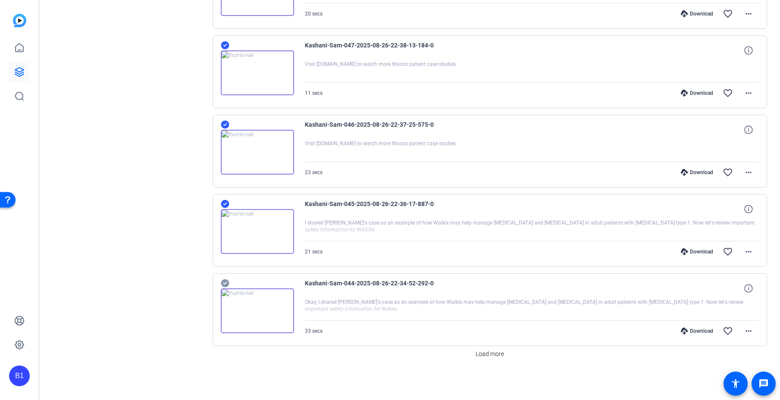
click at [225, 282] on icon at bounding box center [225, 283] width 8 height 8
click at [482, 353] on span "Load more" at bounding box center [490, 354] width 28 height 9
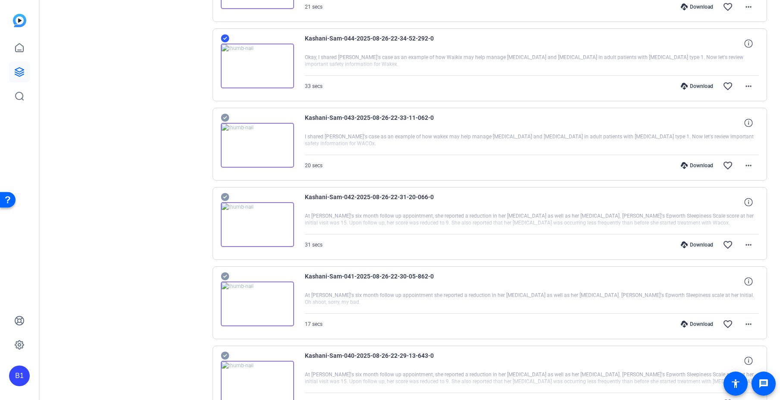
scroll to position [6351, 0]
drag, startPoint x: 223, startPoint y: 115, endPoint x: 226, endPoint y: 135, distance: 19.7
click at [223, 115] on icon at bounding box center [225, 119] width 8 height 8
click at [225, 197] on icon at bounding box center [225, 198] width 8 height 8
click at [225, 276] on icon at bounding box center [225, 277] width 8 height 8
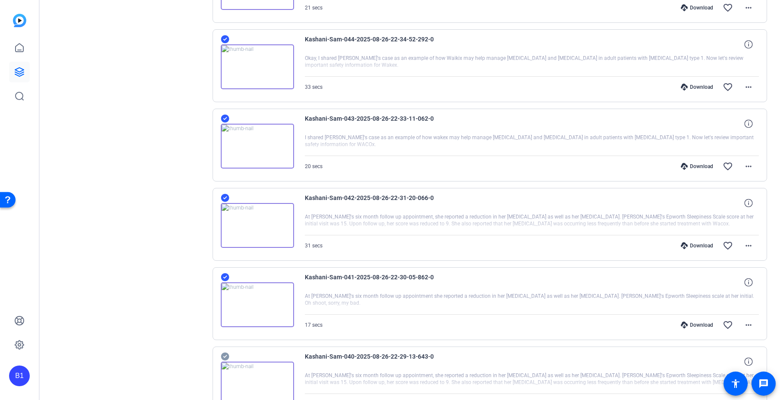
click at [225, 356] on icon at bounding box center [225, 356] width 9 height 10
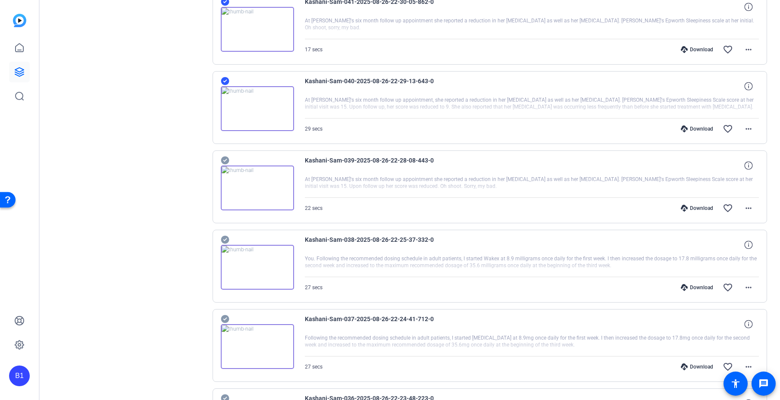
scroll to position [6628, 0]
click at [227, 158] on icon at bounding box center [225, 159] width 8 height 8
click at [225, 238] on icon at bounding box center [225, 239] width 8 height 8
click at [225, 316] on icon at bounding box center [225, 318] width 8 height 8
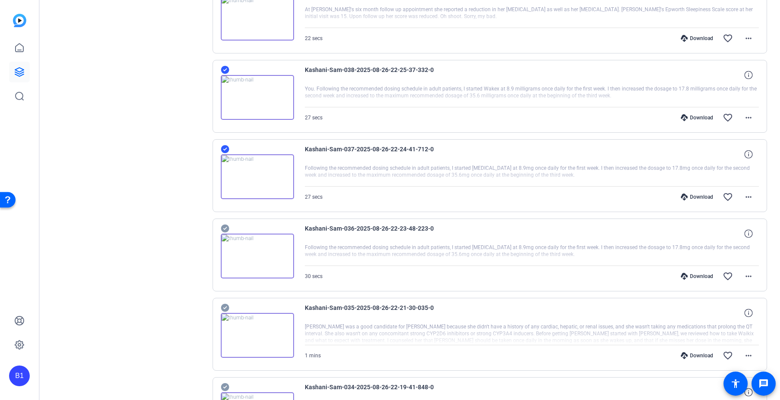
scroll to position [6799, 0]
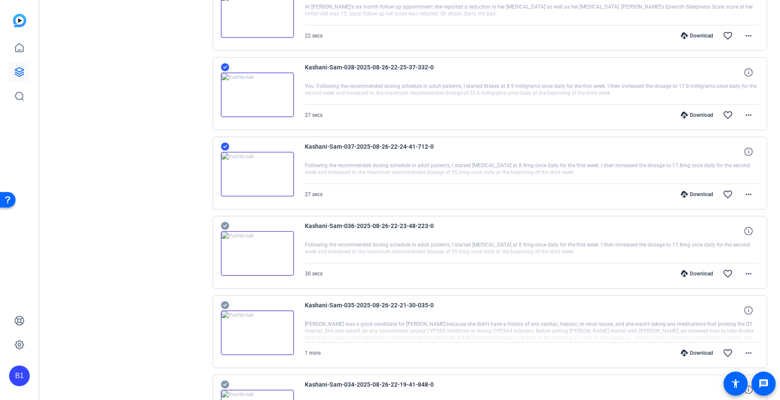
click at [226, 225] on icon at bounding box center [225, 226] width 9 height 10
click at [226, 305] on icon at bounding box center [225, 305] width 8 height 8
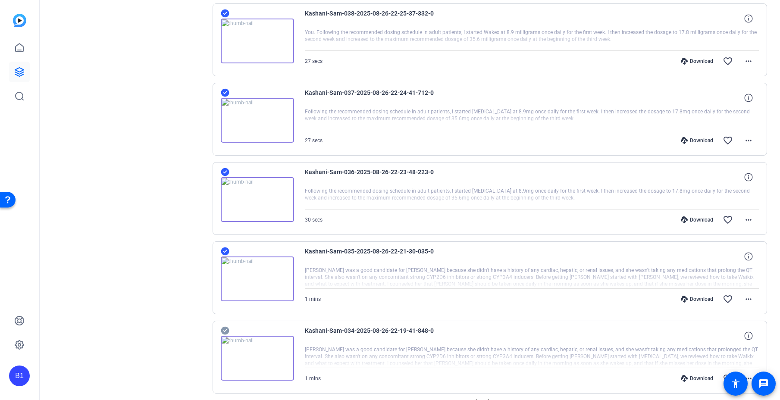
scroll to position [6900, 0]
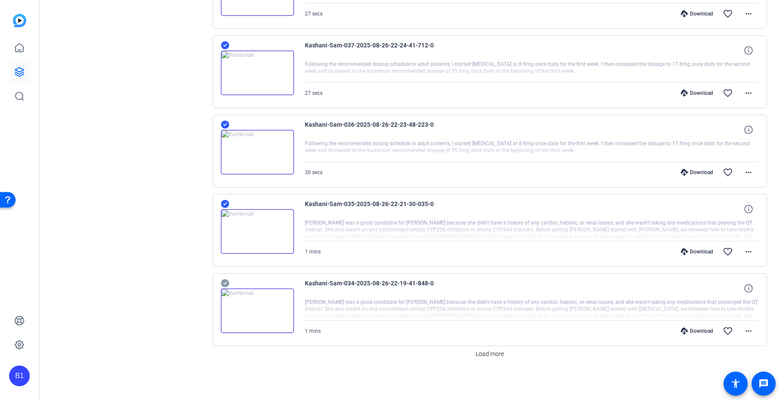
click at [224, 280] on icon at bounding box center [225, 283] width 8 height 8
click at [484, 352] on span "Load more" at bounding box center [490, 354] width 28 height 9
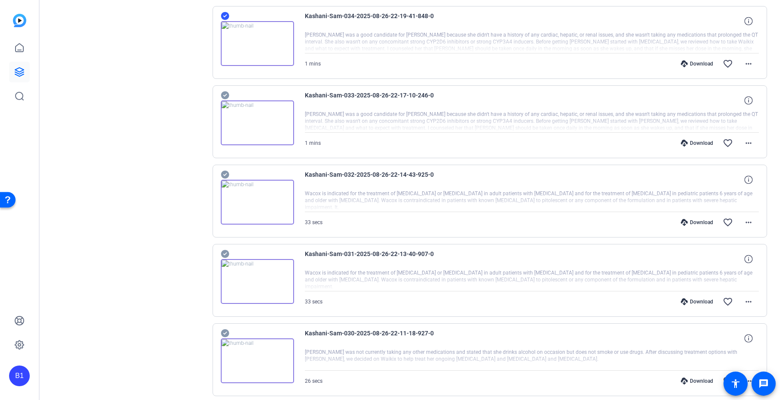
scroll to position [7176, 0]
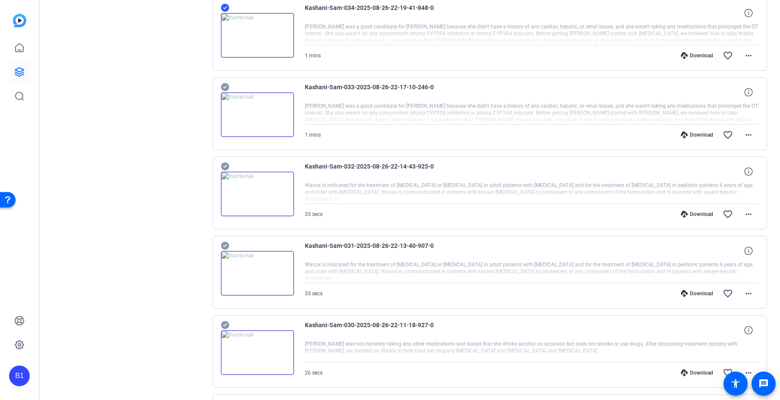
click at [225, 87] on icon at bounding box center [225, 87] width 9 height 10
click at [225, 164] on icon at bounding box center [225, 167] width 8 height 8
click at [225, 244] on icon at bounding box center [225, 246] width 8 height 8
click at [224, 323] on icon at bounding box center [225, 325] width 8 height 8
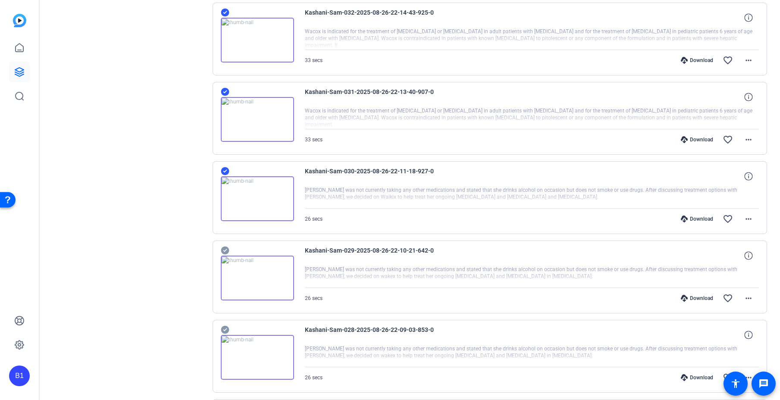
scroll to position [7349, 0]
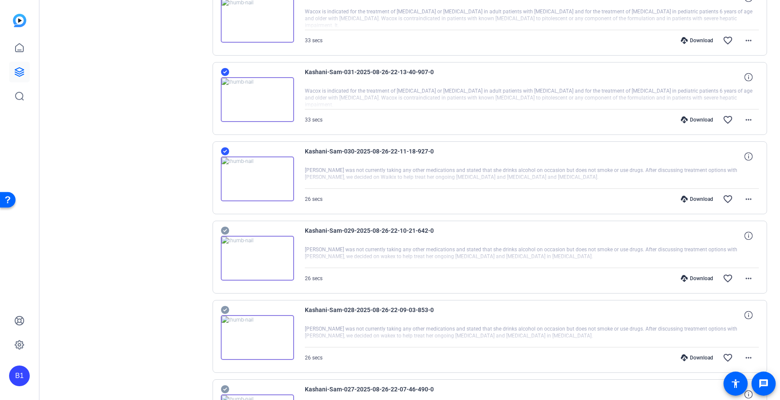
click at [224, 228] on icon at bounding box center [225, 231] width 8 height 8
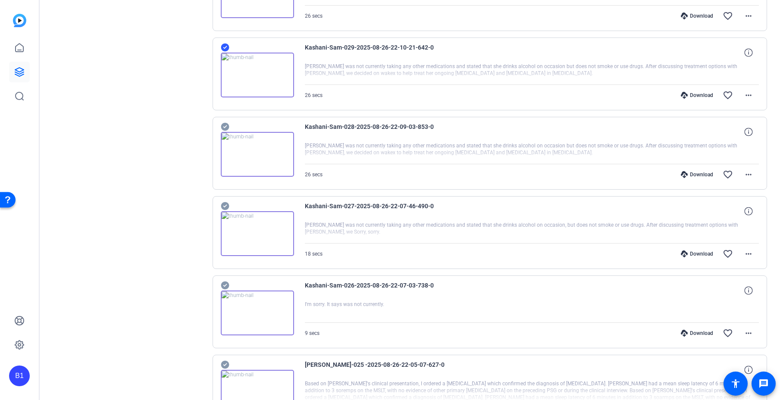
scroll to position [7534, 0]
click at [225, 124] on icon at bounding box center [225, 126] width 8 height 8
drag, startPoint x: 223, startPoint y: 203, endPoint x: 230, endPoint y: 217, distance: 16.2
click at [225, 204] on icon at bounding box center [225, 205] width 8 height 8
click at [225, 284] on icon at bounding box center [225, 284] width 9 height 10
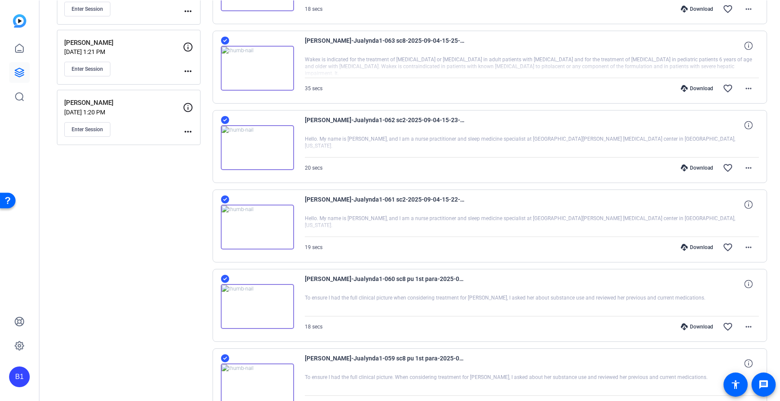
scroll to position [0, 0]
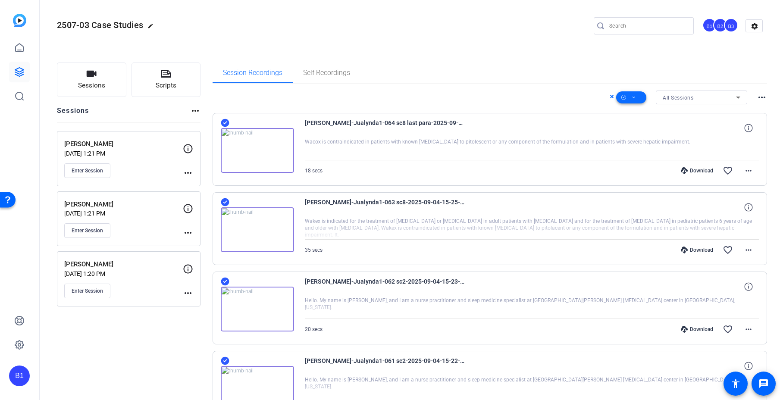
click at [633, 96] on span at bounding box center [631, 97] width 30 height 21
click at [643, 132] on span "Download Original" at bounding box center [641, 133] width 46 height 10
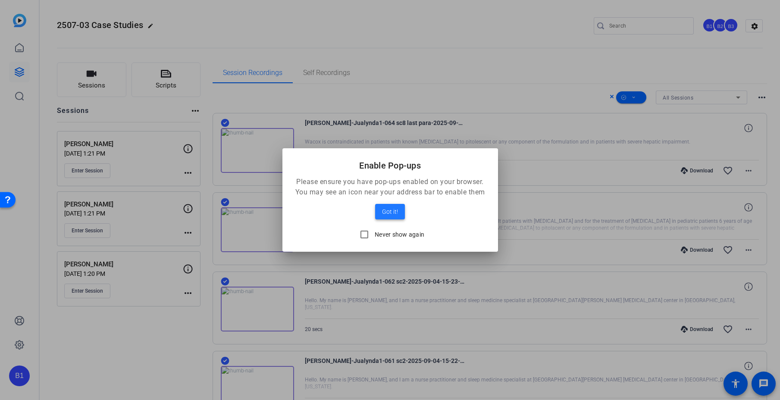
click at [395, 209] on span "Got it!" at bounding box center [390, 212] width 16 height 10
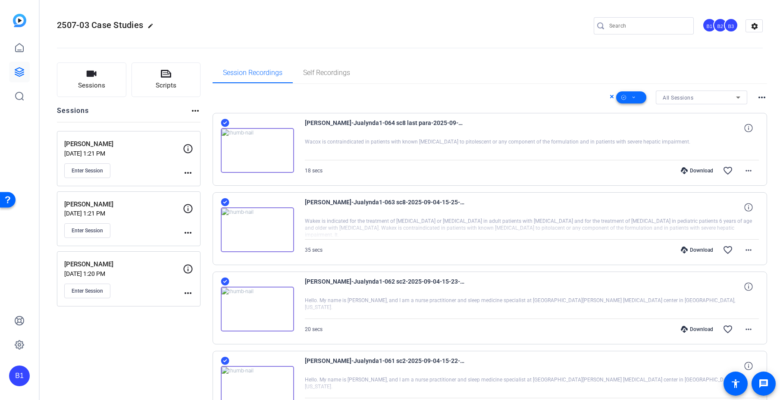
click at [631, 97] on span at bounding box center [631, 97] width 30 height 21
click at [648, 142] on span "Download MP4" at bounding box center [641, 143] width 46 height 10
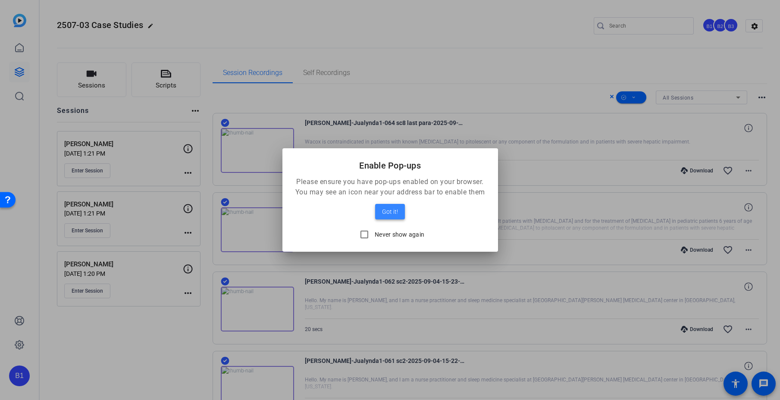
click at [394, 212] on span "Got it!" at bounding box center [390, 212] width 16 height 10
